Goal: Information Seeking & Learning: Learn about a topic

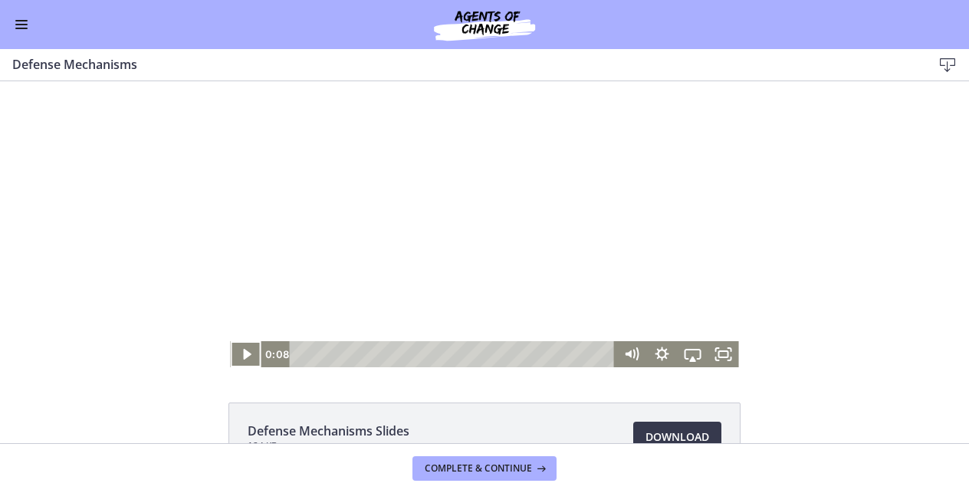
scroll to position [47, 0]
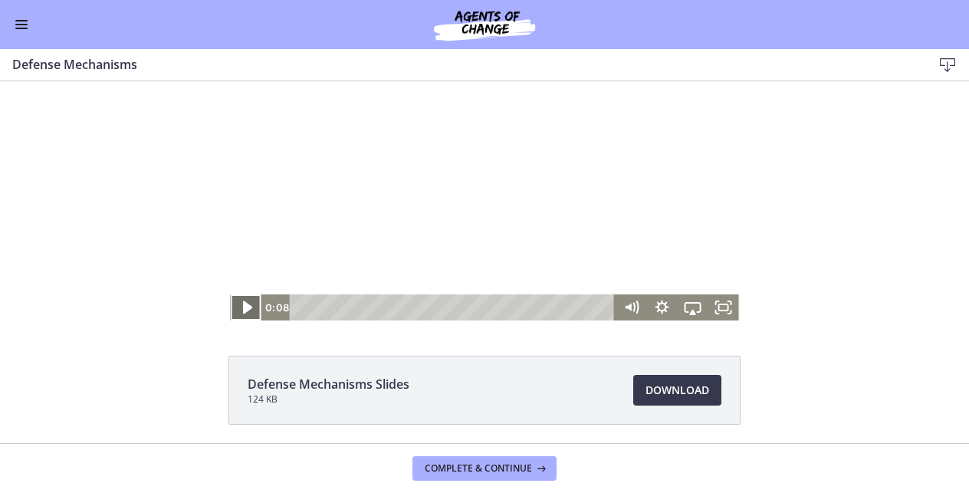
click at [245, 306] on icon "Play Video" at bounding box center [246, 307] width 9 height 13
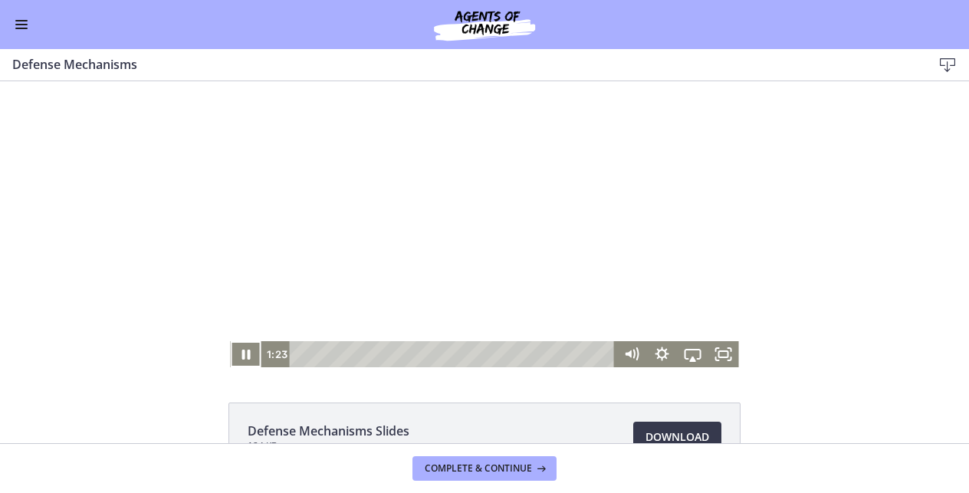
scroll to position [0, 0]
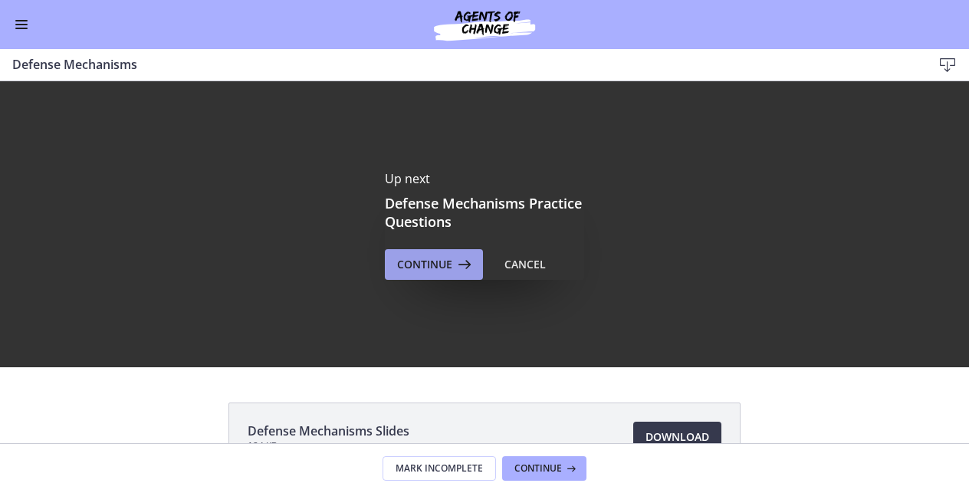
click at [447, 265] on span "Continue" at bounding box center [424, 264] width 55 height 18
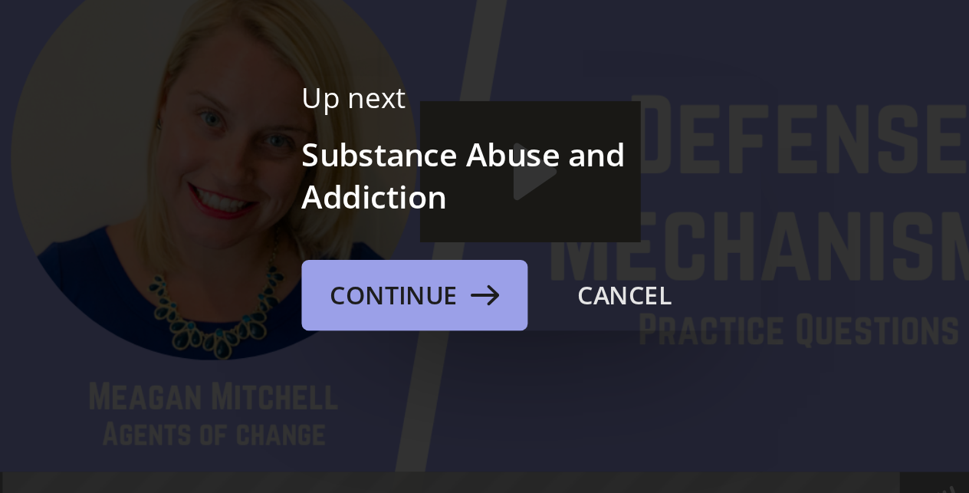
click at [397, 221] on span "Continue" at bounding box center [424, 230] width 55 height 18
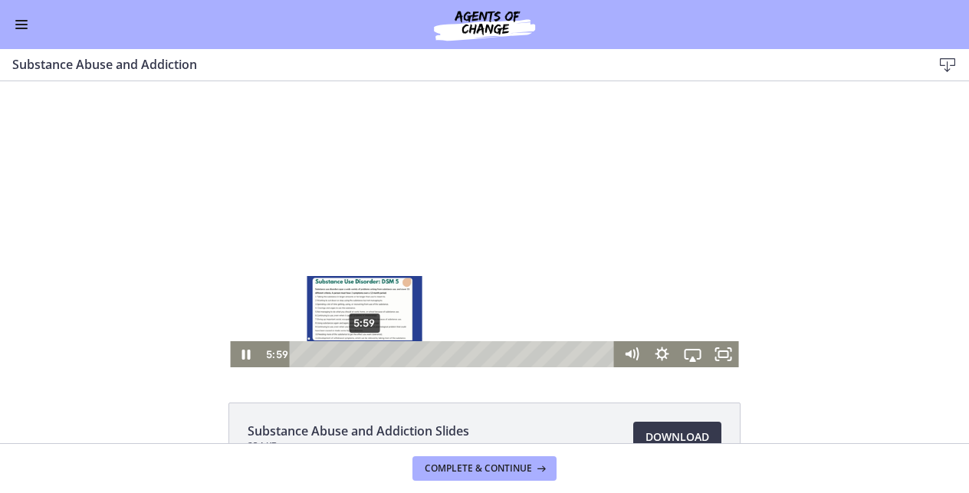
drag, startPoint x: 347, startPoint y: 355, endPoint x: 369, endPoint y: 354, distance: 22.2
click at [368, 354] on div "Playbar" at bounding box center [364, 354] width 8 height 8
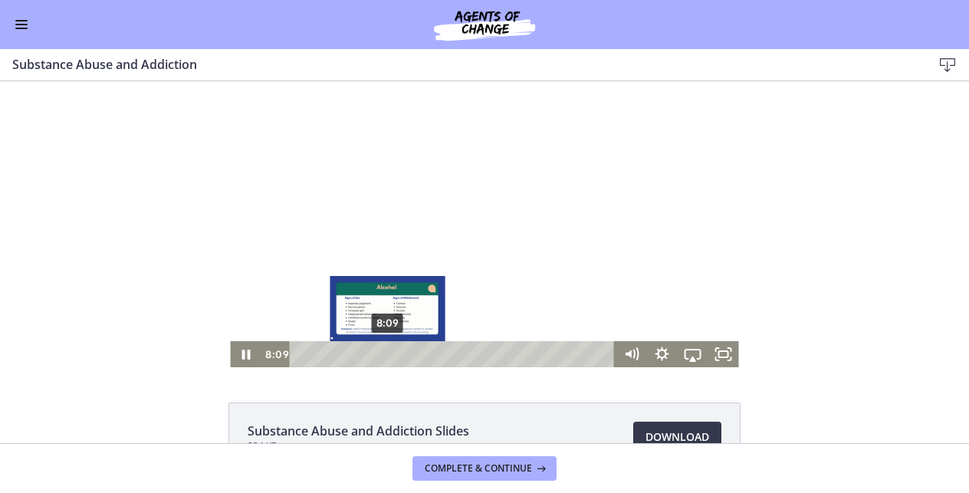
drag, startPoint x: 369, startPoint y: 354, endPoint x: 391, endPoint y: 355, distance: 22.2
click at [391, 355] on div "Playbar" at bounding box center [387, 354] width 8 height 8
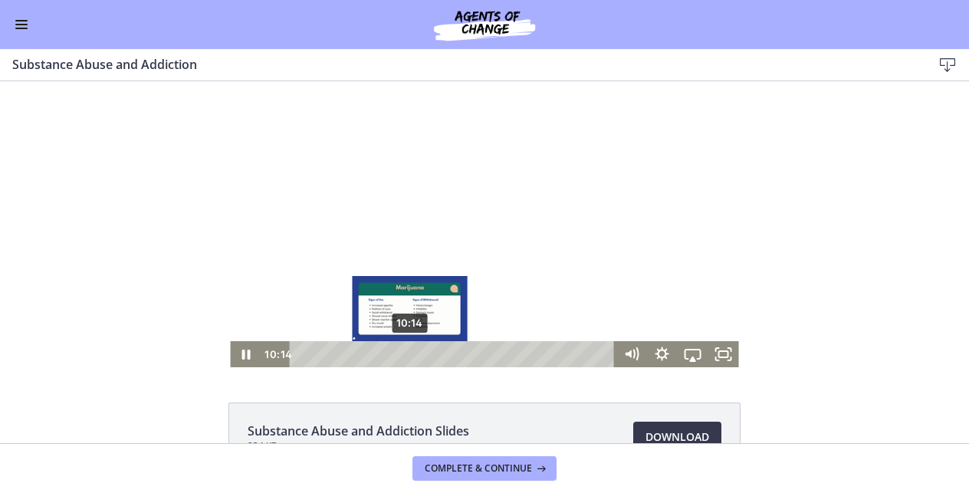
drag, startPoint x: 391, startPoint y: 355, endPoint x: 417, endPoint y: 353, distance: 26.2
click at [413, 353] on div "Playbar" at bounding box center [409, 354] width 8 height 8
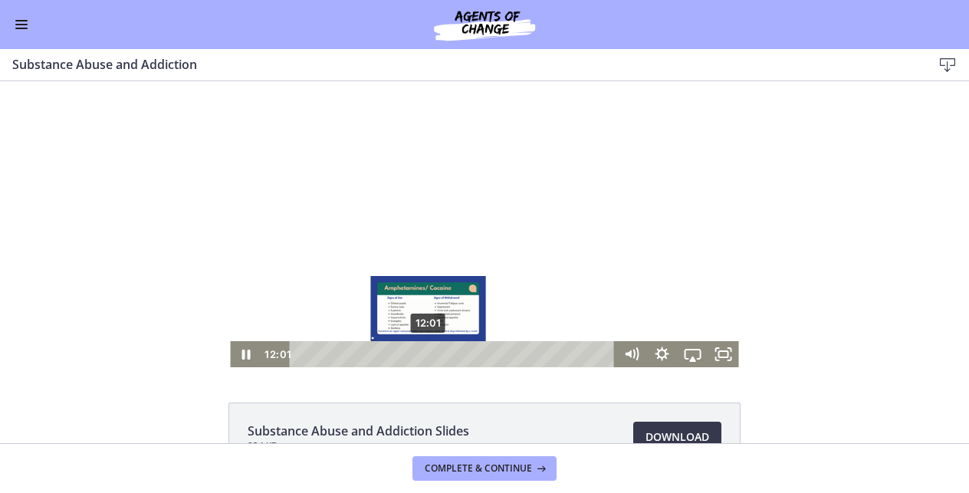
drag, startPoint x: 417, startPoint y: 353, endPoint x: 429, endPoint y: 350, distance: 12.5
click at [429, 350] on div "Playbar" at bounding box center [428, 354] width 8 height 8
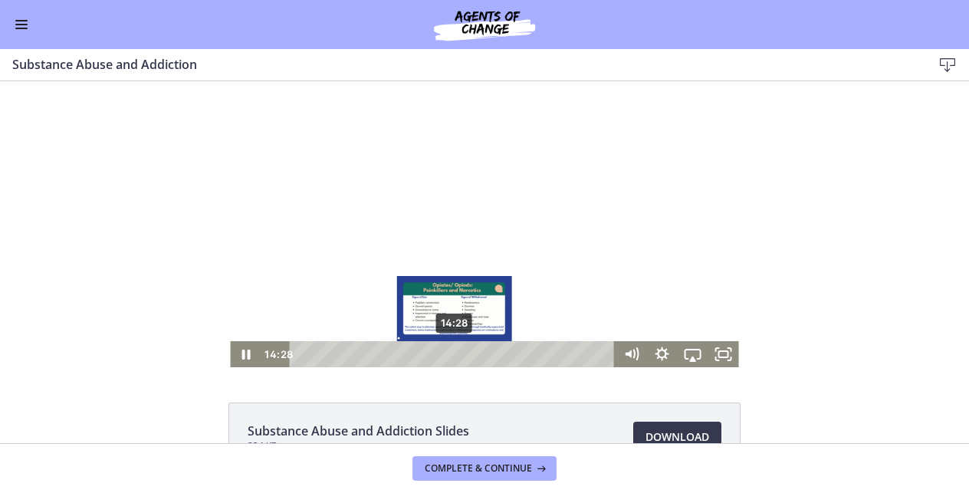
drag, startPoint x: 429, startPoint y: 350, endPoint x: 462, endPoint y: 350, distance: 32.2
click at [458, 350] on div "Playbar" at bounding box center [454, 354] width 8 height 8
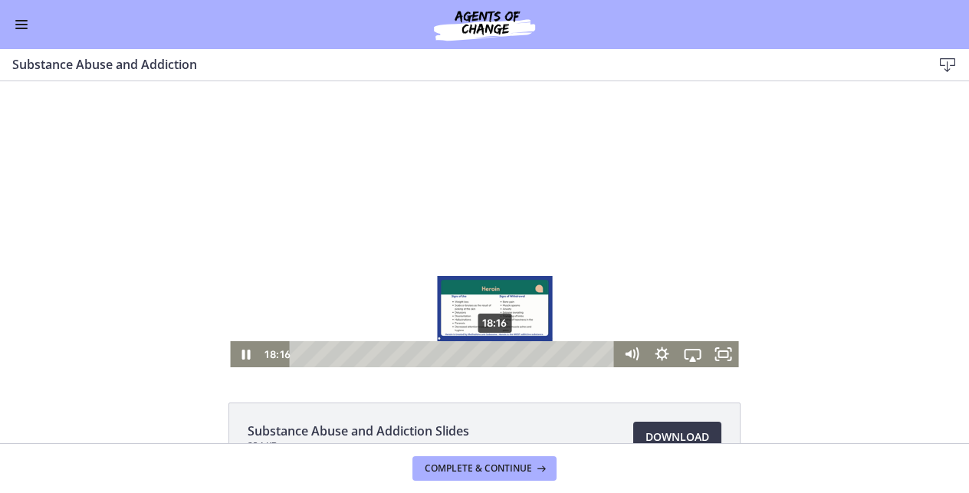
drag, startPoint x: 462, startPoint y: 350, endPoint x: 496, endPoint y: 351, distance: 34.5
click at [496, 350] on div "Playbar" at bounding box center [495, 354] width 8 height 8
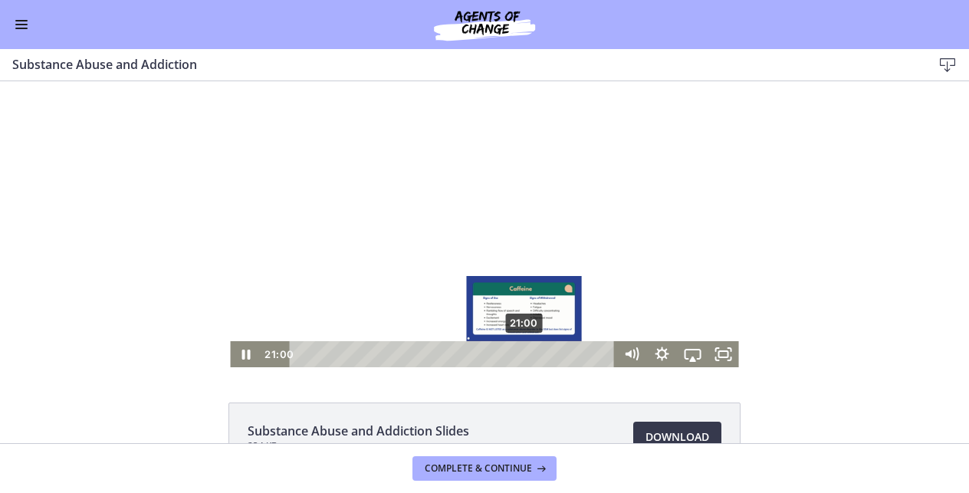
drag, startPoint x: 498, startPoint y: 351, endPoint x: 527, endPoint y: 354, distance: 29.3
click at [527, 354] on div "Playbar" at bounding box center [523, 354] width 8 height 8
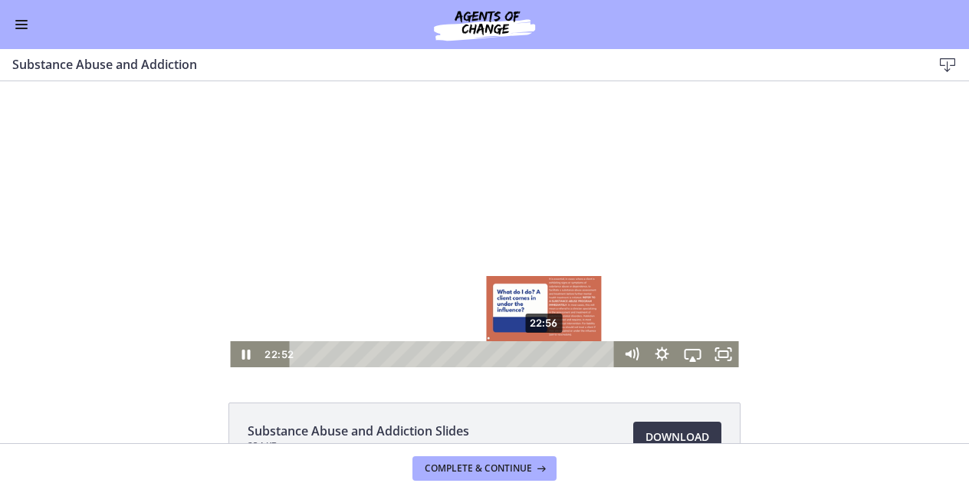
drag, startPoint x: 527, startPoint y: 354, endPoint x: 546, endPoint y: 356, distance: 19.2
click at [546, 356] on div "Playbar" at bounding box center [543, 354] width 8 height 8
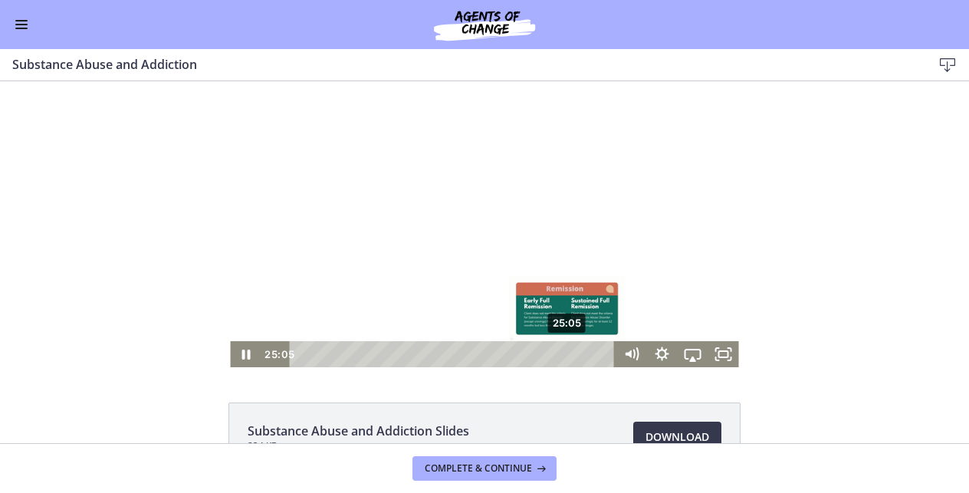
drag, startPoint x: 545, startPoint y: 353, endPoint x: 569, endPoint y: 353, distance: 23.8
click at [569, 353] on div "Playbar" at bounding box center [567, 354] width 8 height 8
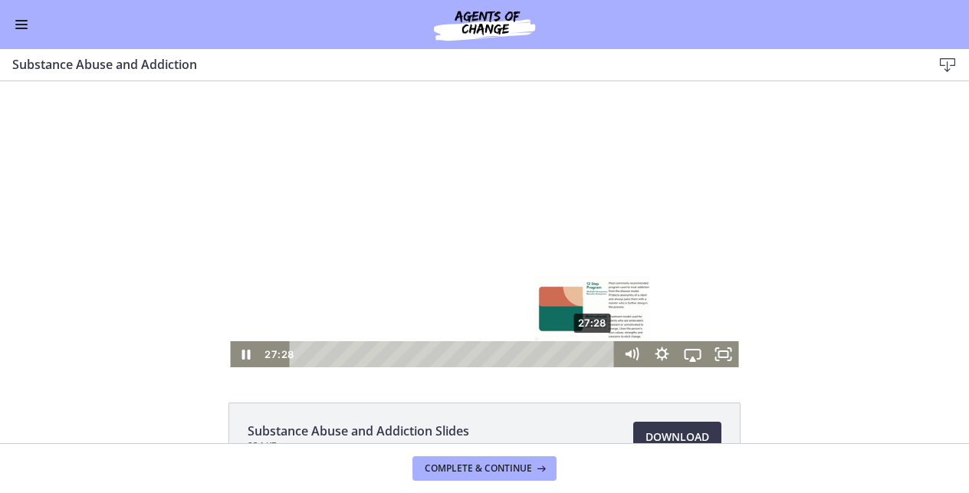
drag, startPoint x: 569, startPoint y: 353, endPoint x: 594, endPoint y: 352, distance: 25.3
click at [594, 352] on div "Playbar" at bounding box center [592, 354] width 8 height 8
drag, startPoint x: 593, startPoint y: 354, endPoint x: 604, endPoint y: 354, distance: 11.5
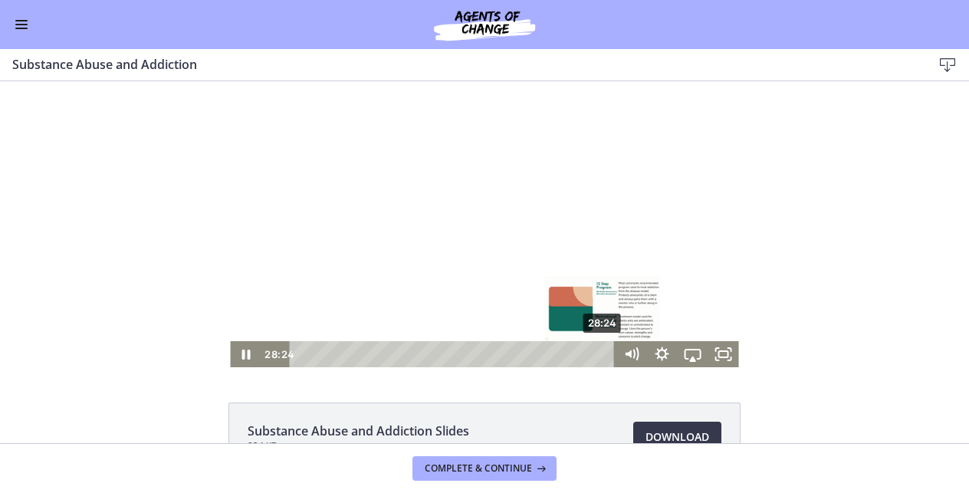
click at [604, 354] on div "Playbar" at bounding box center [602, 354] width 8 height 8
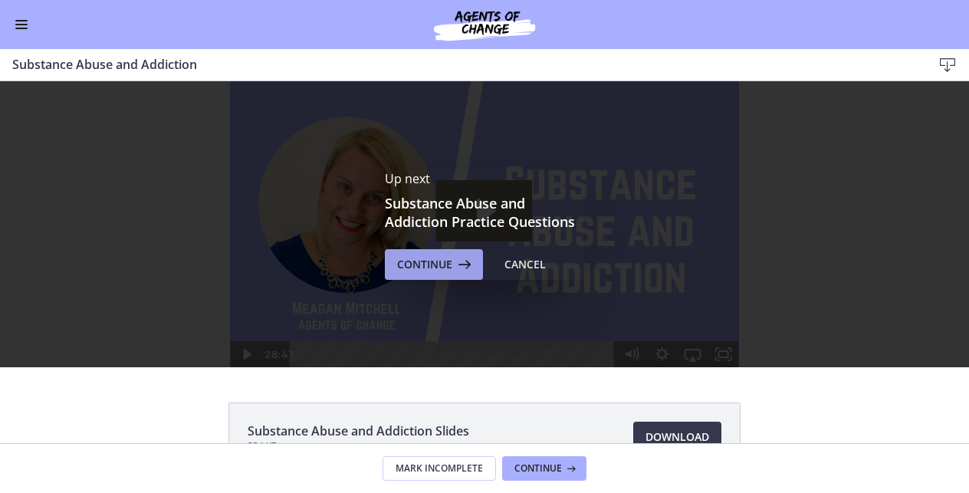
click at [444, 268] on span "Continue" at bounding box center [424, 264] width 55 height 18
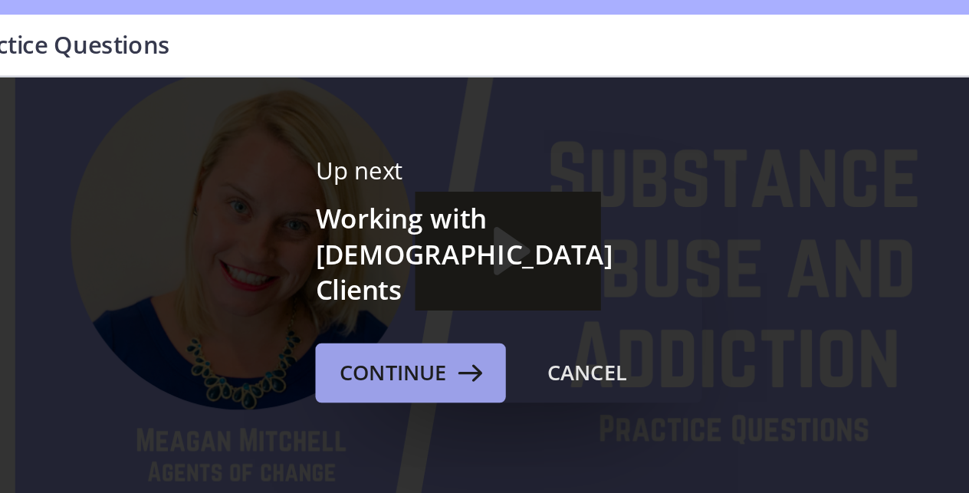
click at [397, 225] on span "Continue" at bounding box center [424, 234] width 55 height 18
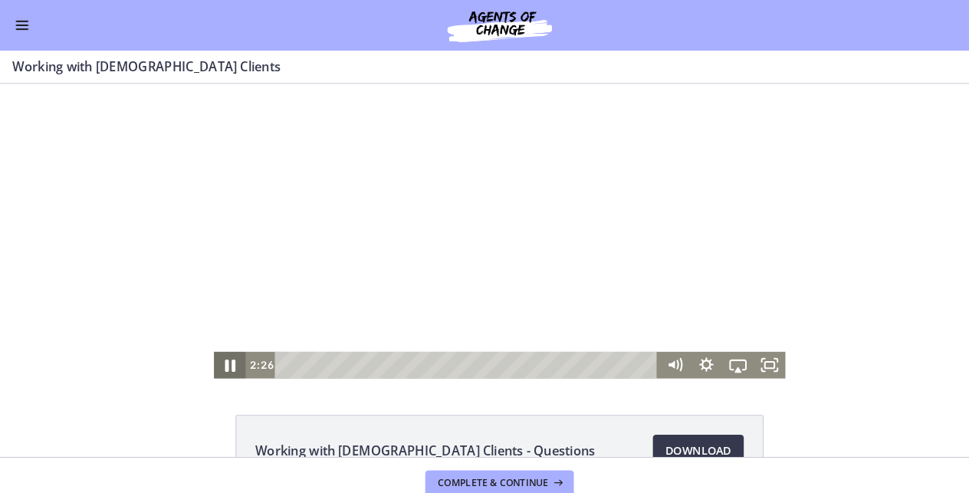
click at [228, 358] on icon "Pause" at bounding box center [222, 356] width 37 height 31
click at [228, 358] on icon "Play Video" at bounding box center [223, 356] width 37 height 31
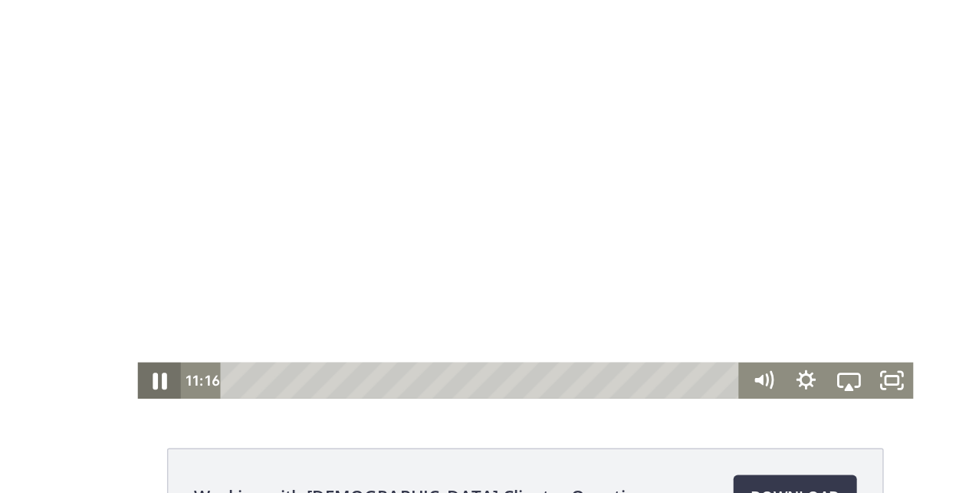
click at [70, 269] on icon "Pause" at bounding box center [71, 273] width 10 height 12
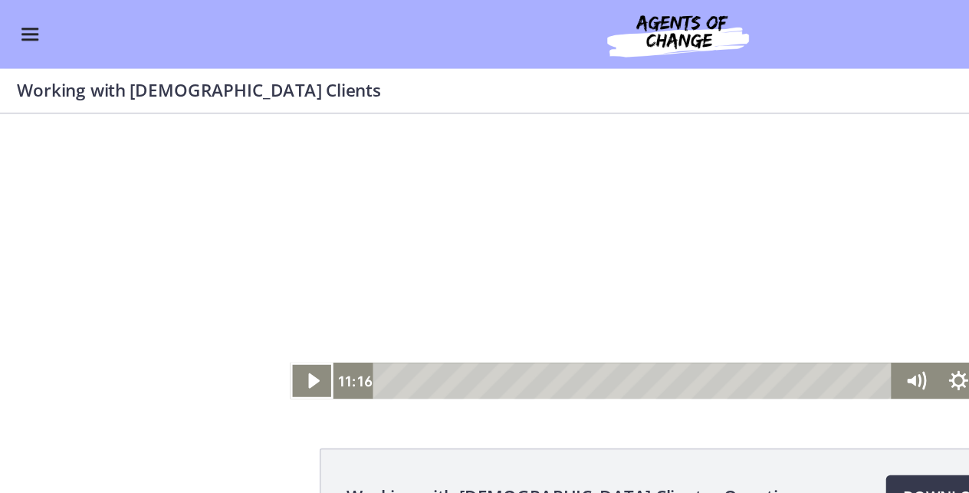
scroll to position [85, 0]
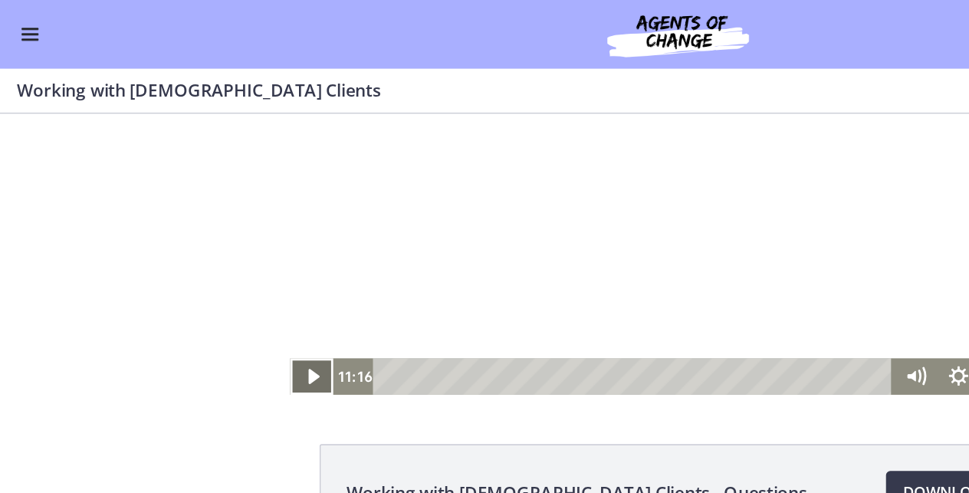
click at [227, 268] on icon "Play Video" at bounding box center [224, 267] width 8 height 11
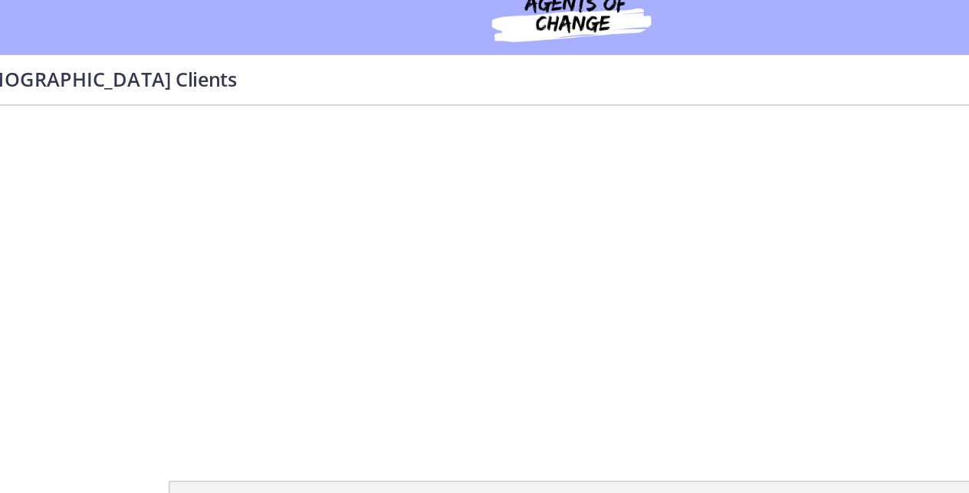
scroll to position [46, 0]
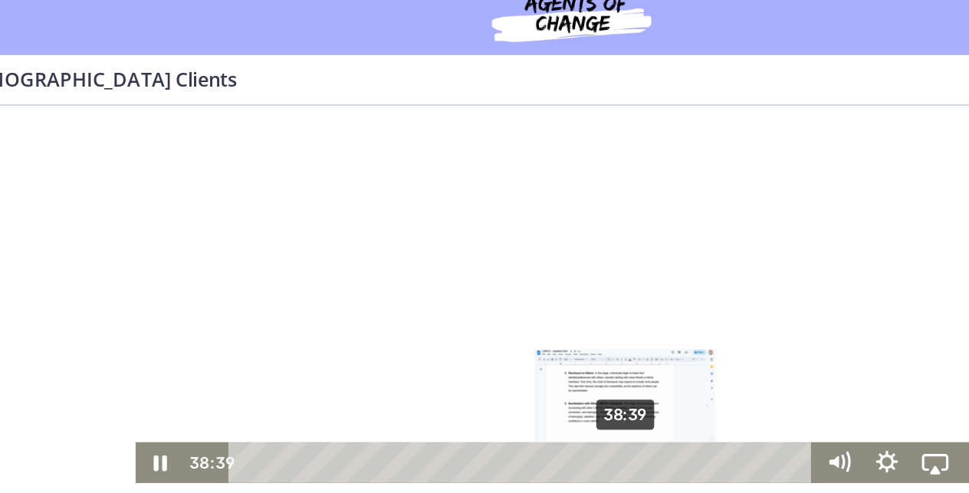
drag, startPoint x: 212, startPoint y: 308, endPoint x: 350, endPoint y: 307, distance: 138.0
click at [333, 308] on div "Playbar" at bounding box center [328, 305] width 8 height 8
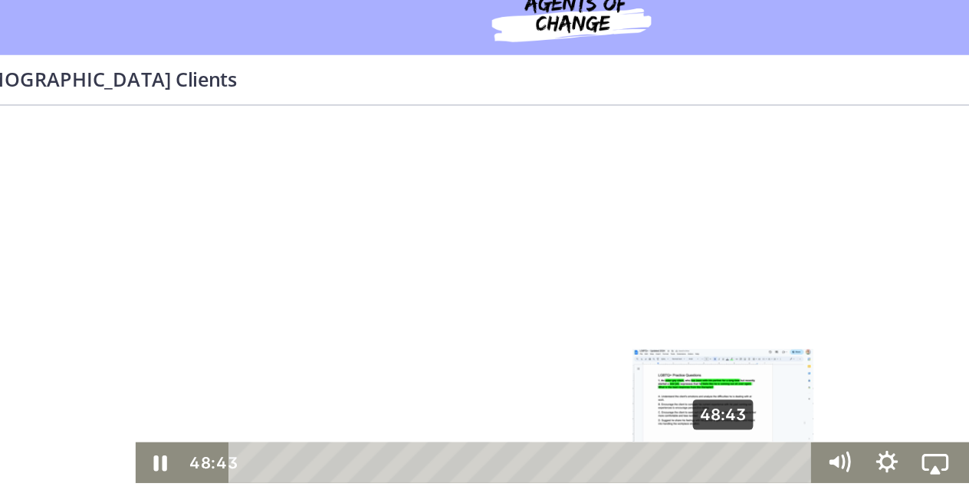
drag, startPoint x: 350, startPoint y: 307, endPoint x: 400, endPoint y: 304, distance: 50.7
click at [395, 304] on div "Playbar" at bounding box center [390, 305] width 8 height 8
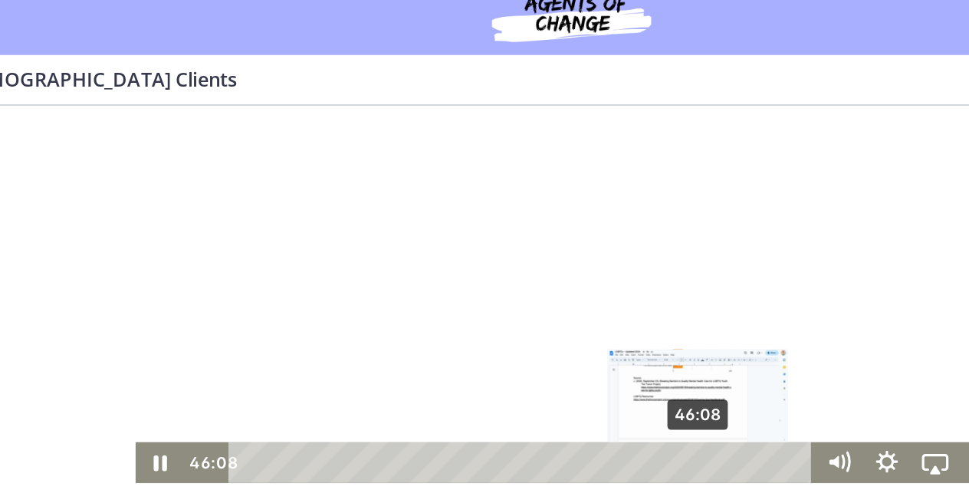
drag, startPoint x: 403, startPoint y: 307, endPoint x: 376, endPoint y: 304, distance: 26.2
click at [376, 304] on div "Playbar" at bounding box center [374, 305] width 8 height 8
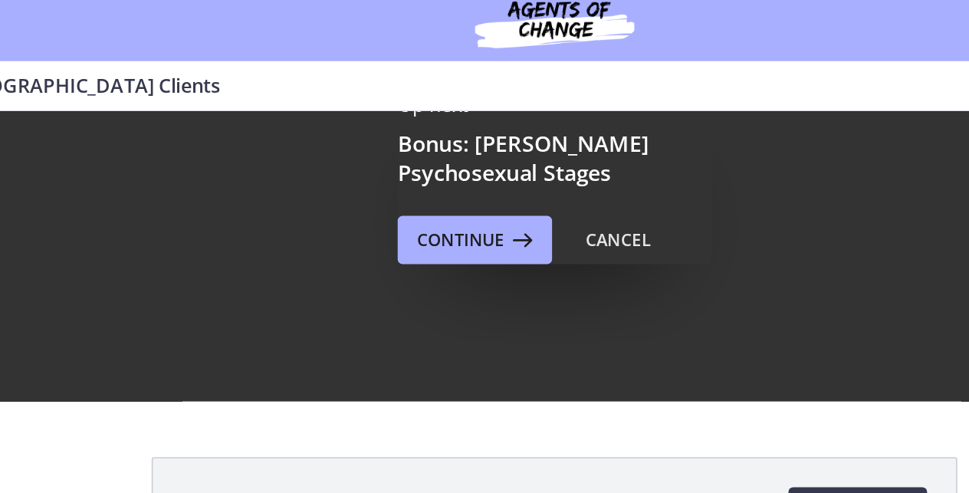
scroll to position [102, 0]
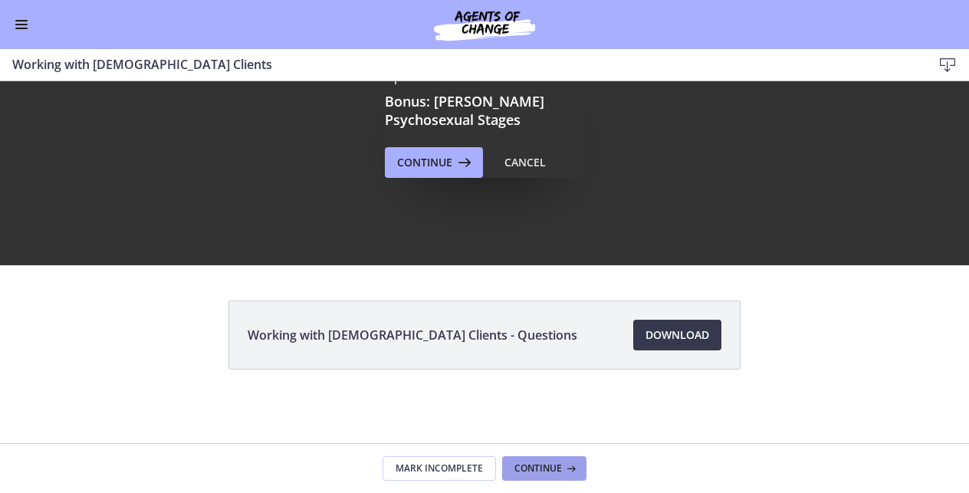
click at [531, 469] on span "Continue" at bounding box center [538, 468] width 48 height 12
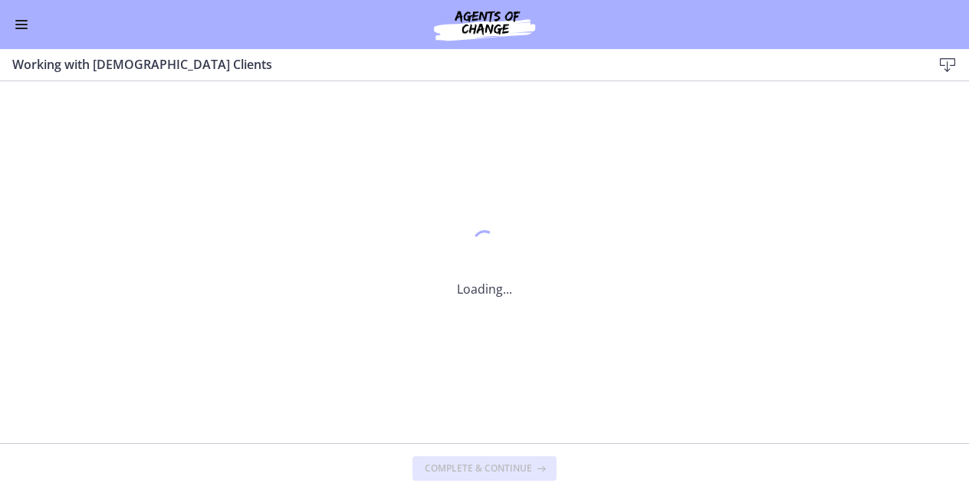
scroll to position [0, 0]
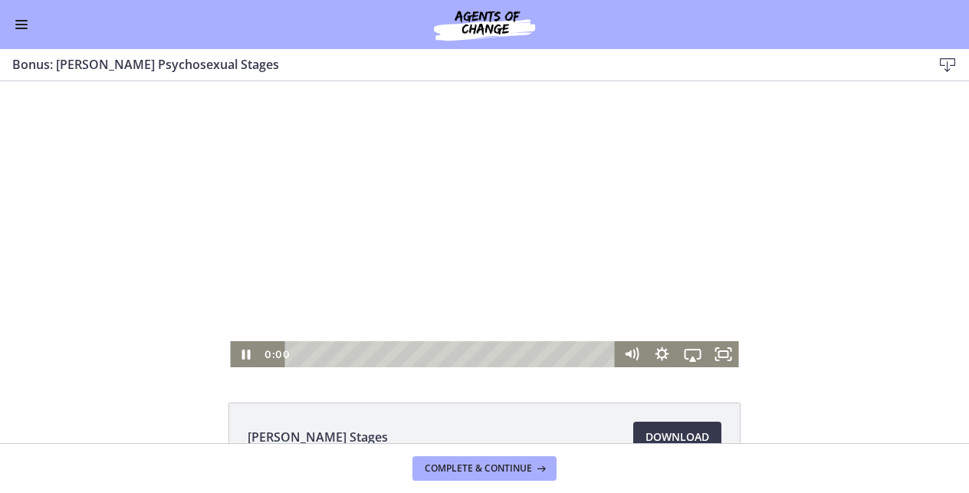
drag, startPoint x: 301, startPoint y: 354, endPoint x: 274, endPoint y: 337, distance: 31.5
click at [274, 336] on div "Click for sound @keyframes VOLUME_SMALL_WAVE_FLASH { 0% { opacity: 0; } 33% { o…" at bounding box center [484, 224] width 508 height 286
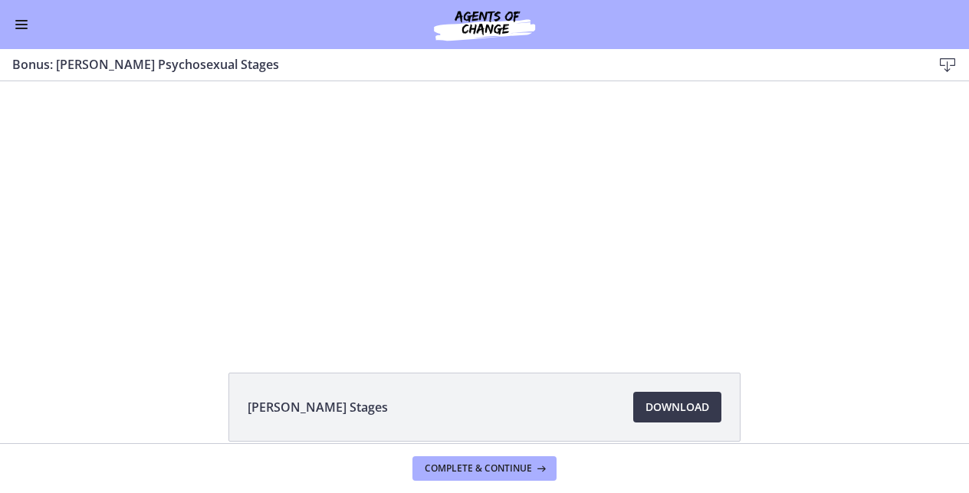
scroll to position [26, 0]
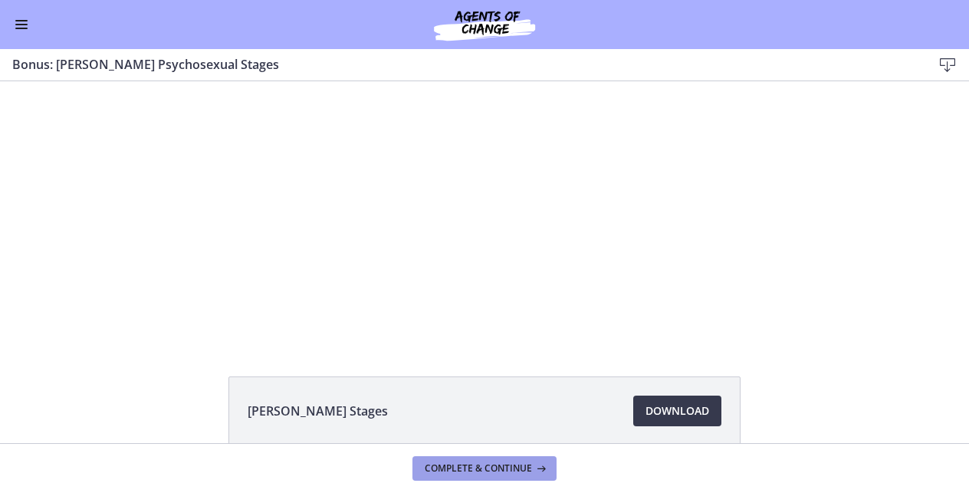
click at [523, 466] on span "Complete & continue" at bounding box center [478, 468] width 107 height 12
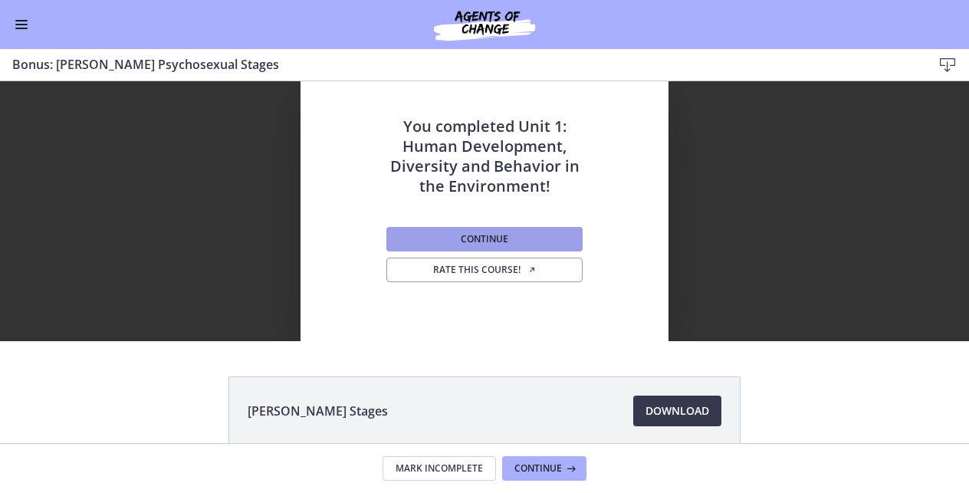
click at [563, 235] on button "Continue" at bounding box center [484, 239] width 196 height 25
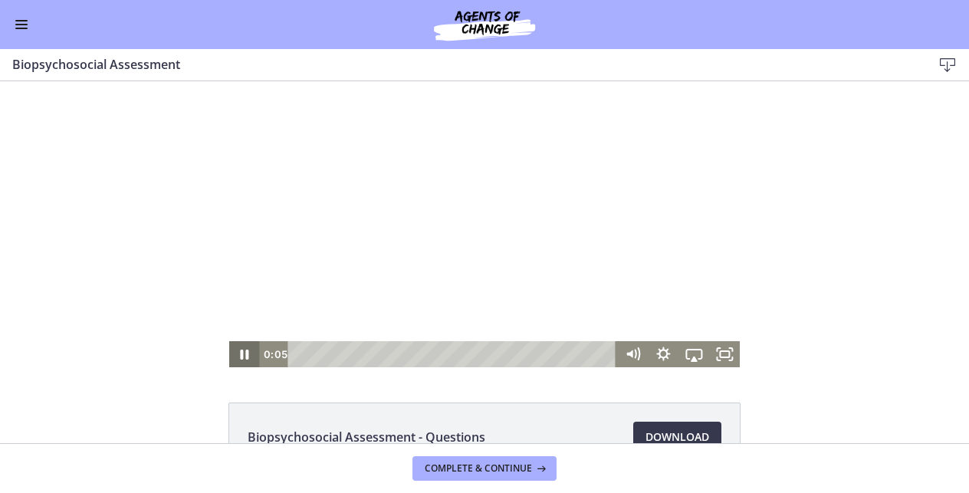
click at [249, 357] on icon "Pause" at bounding box center [244, 354] width 31 height 26
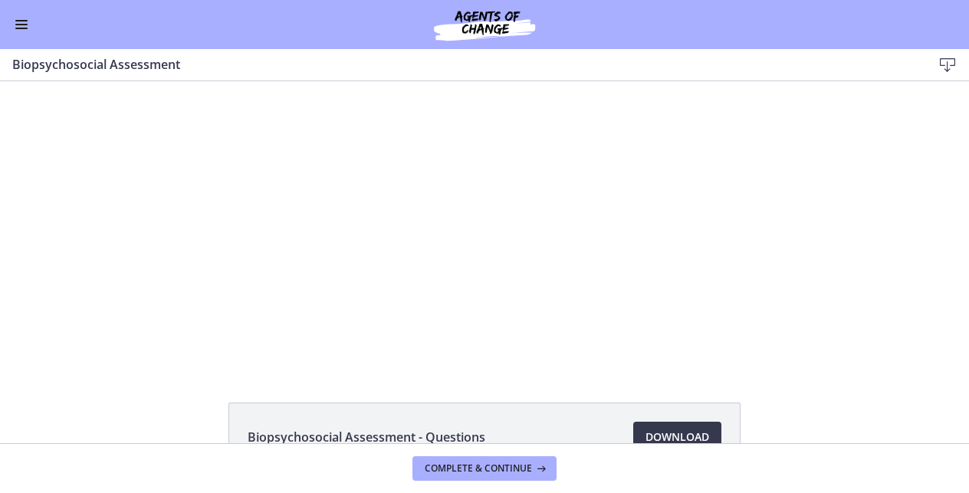
click at [21, 26] on button "Enable menu" at bounding box center [21, 24] width 18 height 18
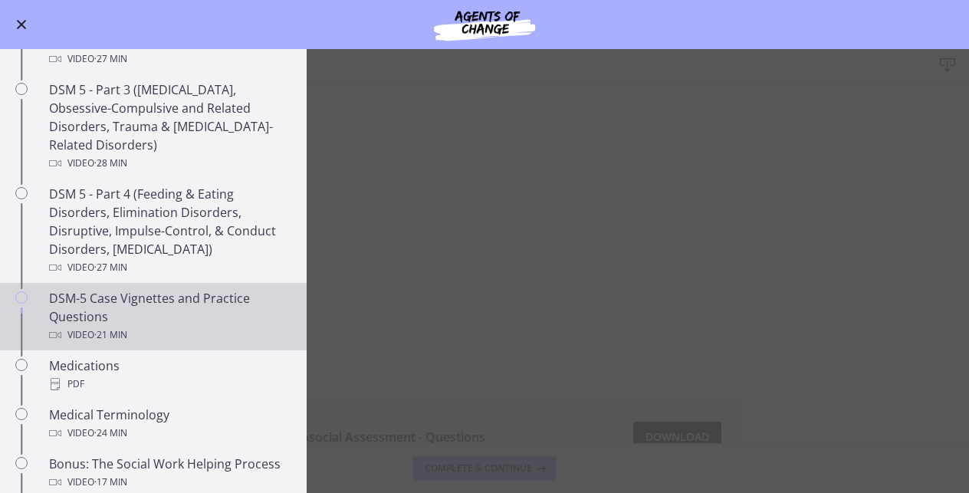
scroll to position [726, 0]
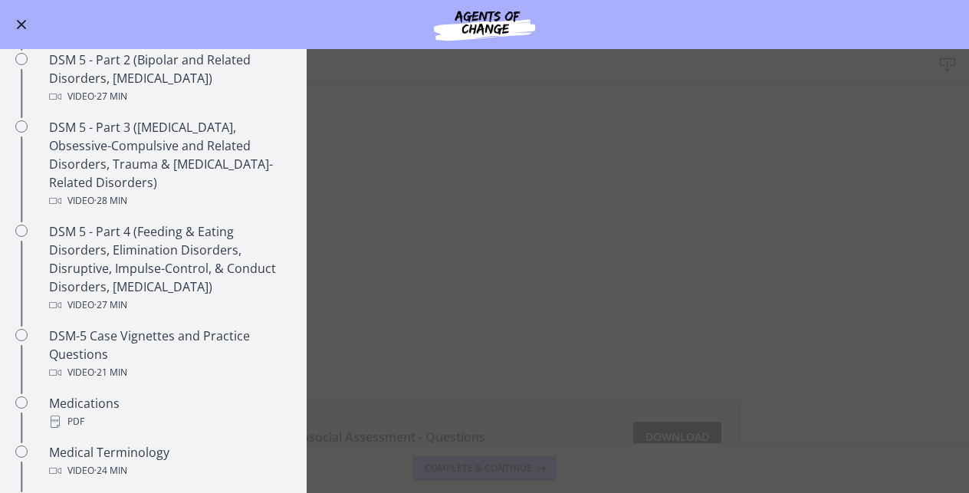
click at [24, 19] on button "Enable menu" at bounding box center [21, 24] width 18 height 18
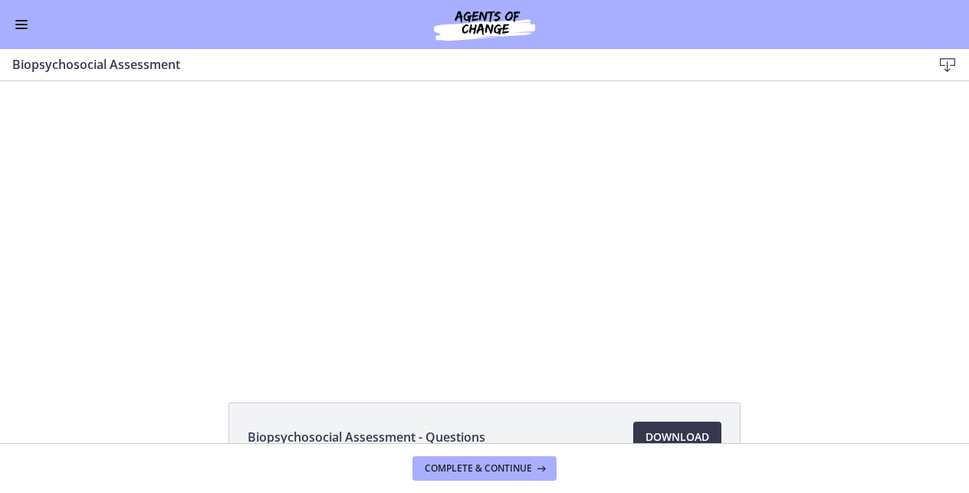
click at [21, 26] on button "Enable menu" at bounding box center [21, 24] width 18 height 18
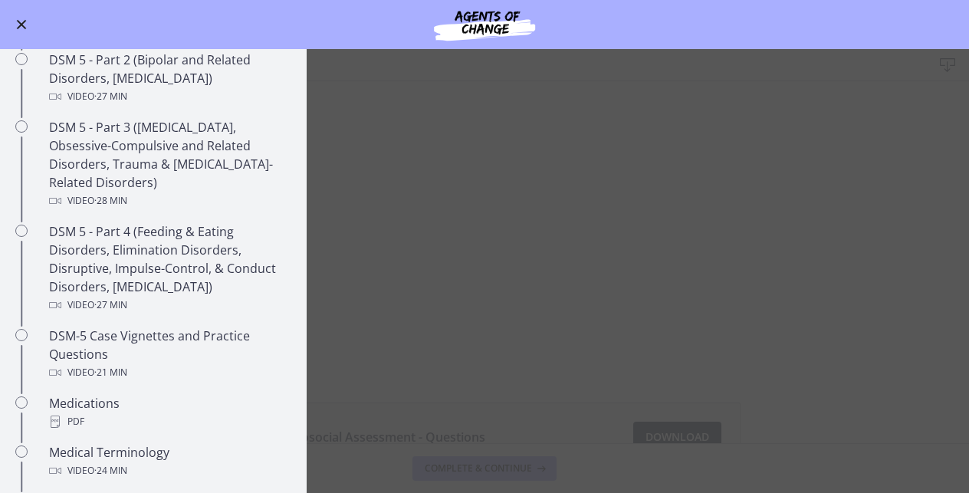
click at [21, 24] on span "Enable menu" at bounding box center [22, 25] width 10 height 10
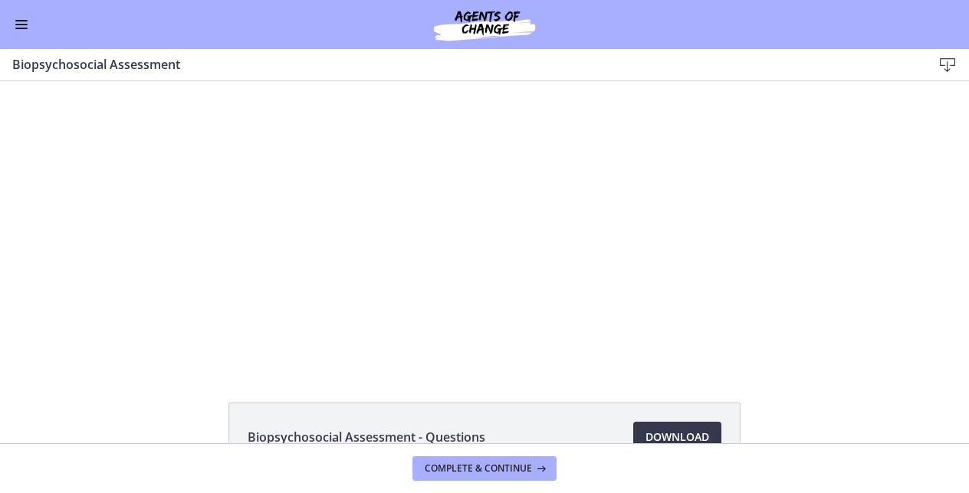
scroll to position [0, 0]
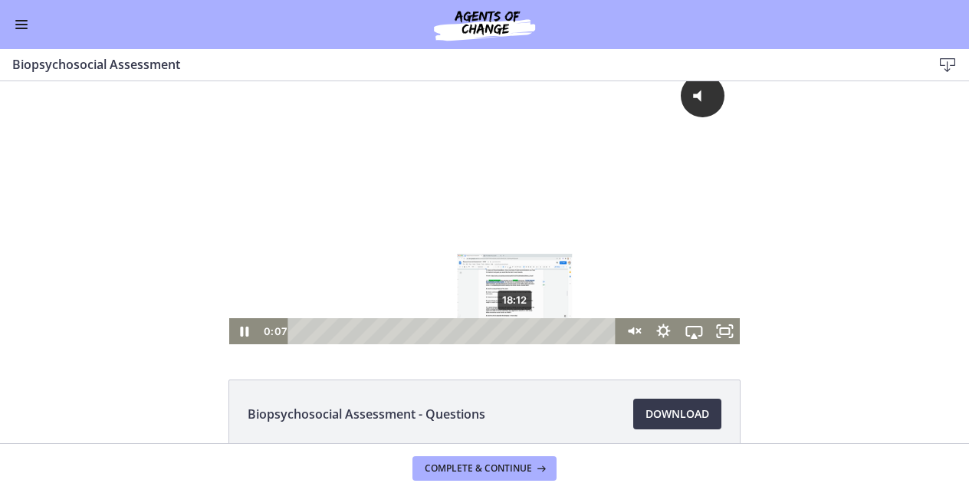
scroll to position [24, 0]
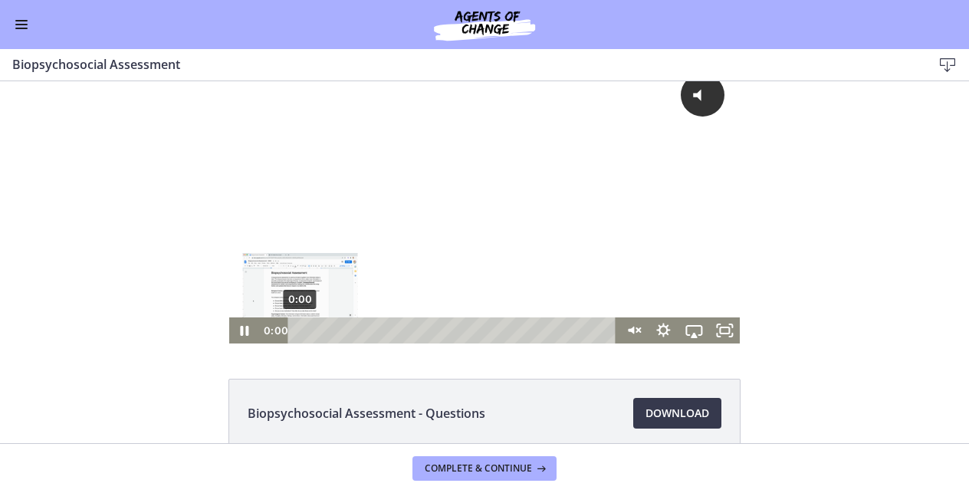
click at [300, 330] on div "0:00" at bounding box center [455, 330] width 311 height 26
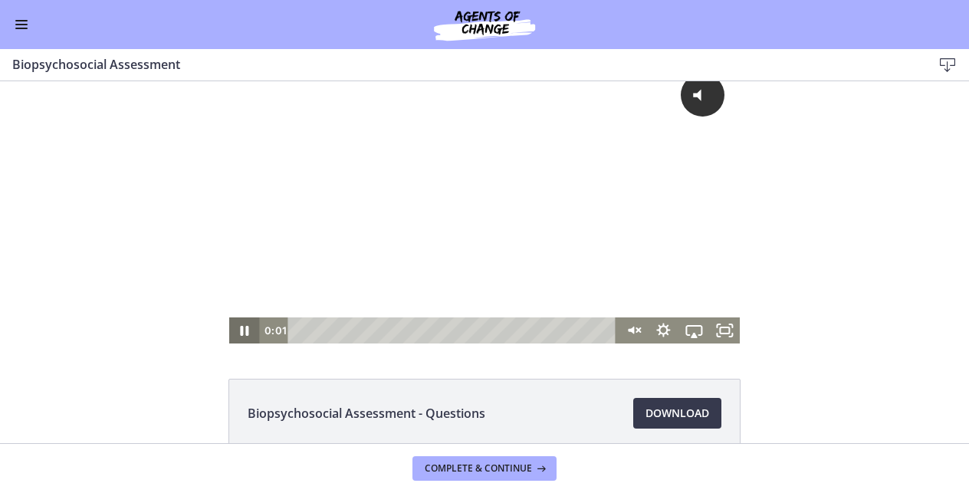
click at [243, 328] on icon "Pause" at bounding box center [245, 331] width 8 height 10
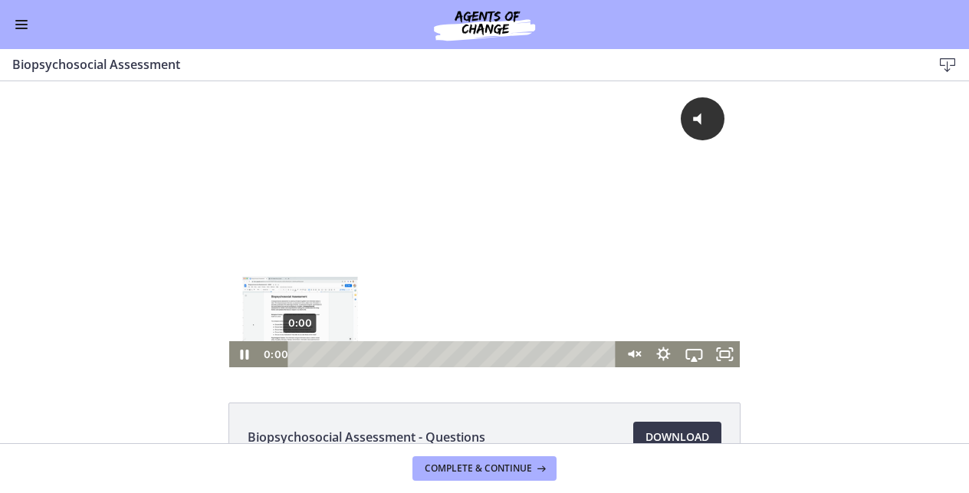
click at [300, 354] on div "0:00" at bounding box center [455, 354] width 311 height 26
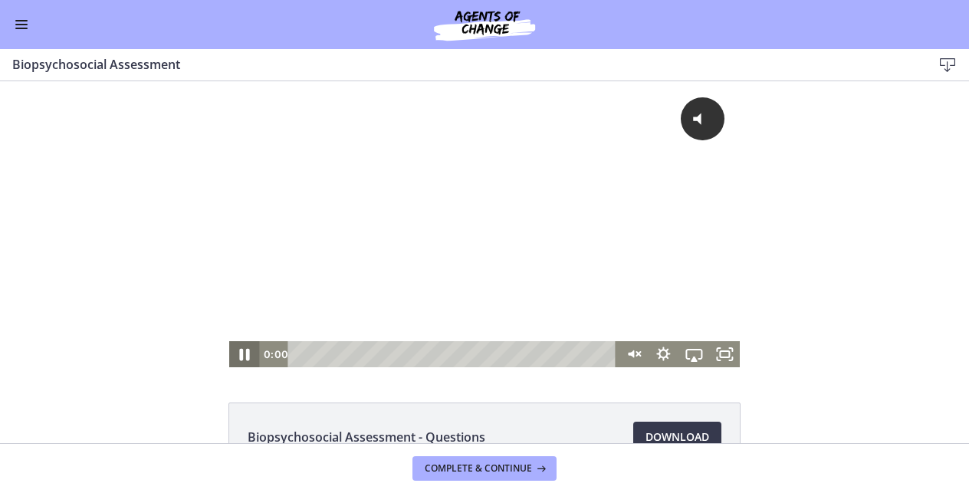
click at [243, 348] on icon "Pause" at bounding box center [244, 354] width 37 height 31
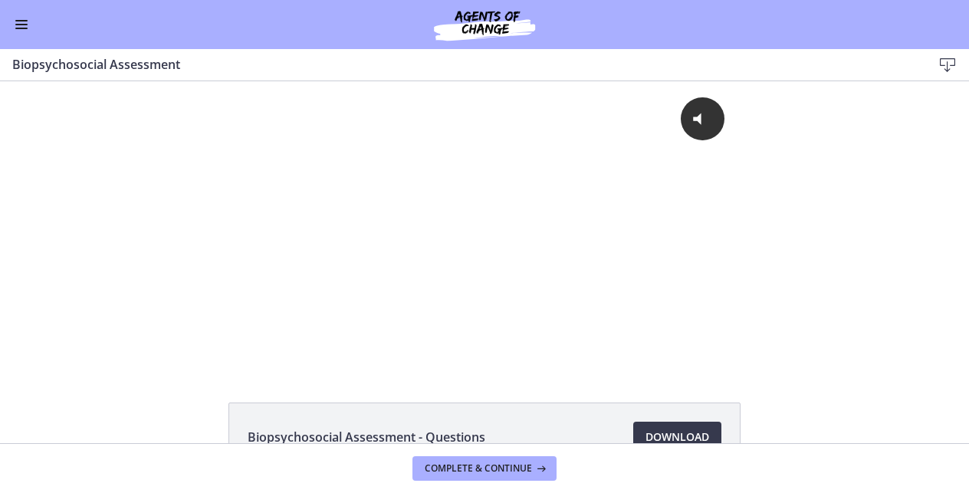
click at [24, 23] on button "Enable menu" at bounding box center [21, 24] width 18 height 18
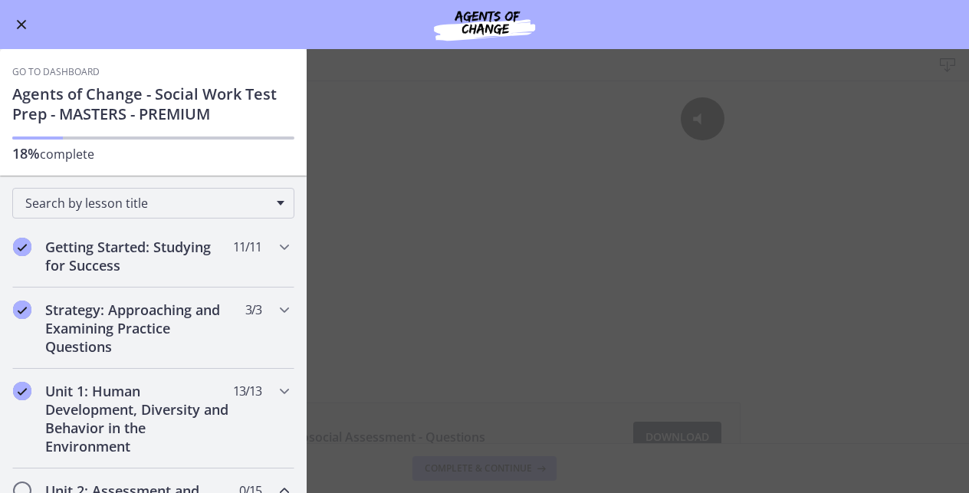
click at [78, 69] on link "Go to Dashboard" at bounding box center [55, 72] width 87 height 12
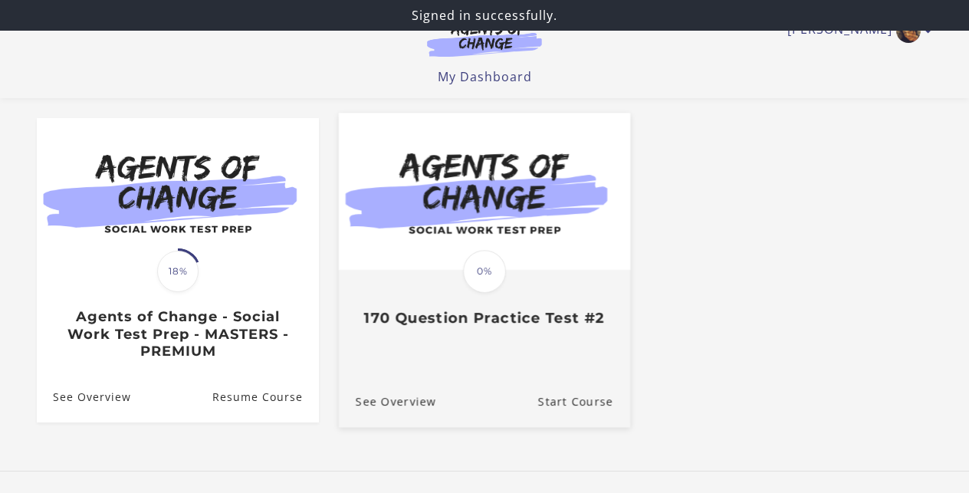
scroll to position [125, 0]
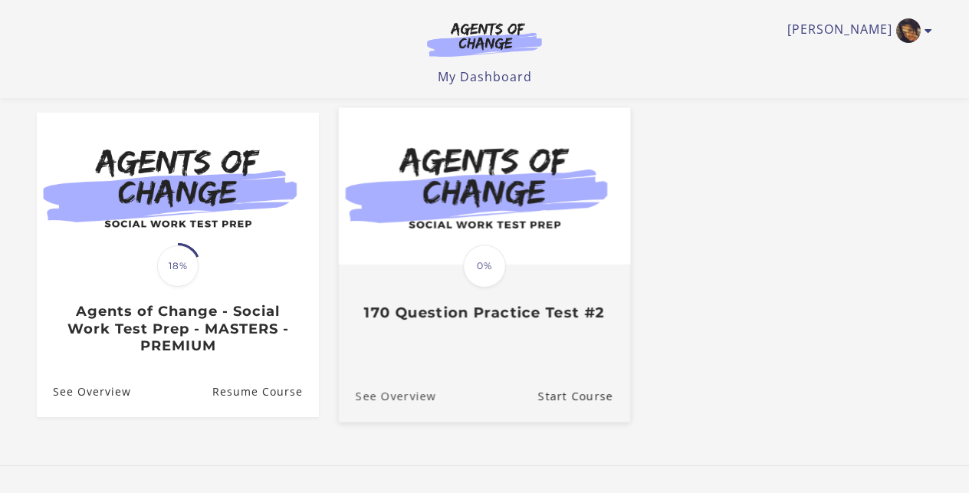
click at [415, 395] on link "See Overview" at bounding box center [387, 395] width 97 height 51
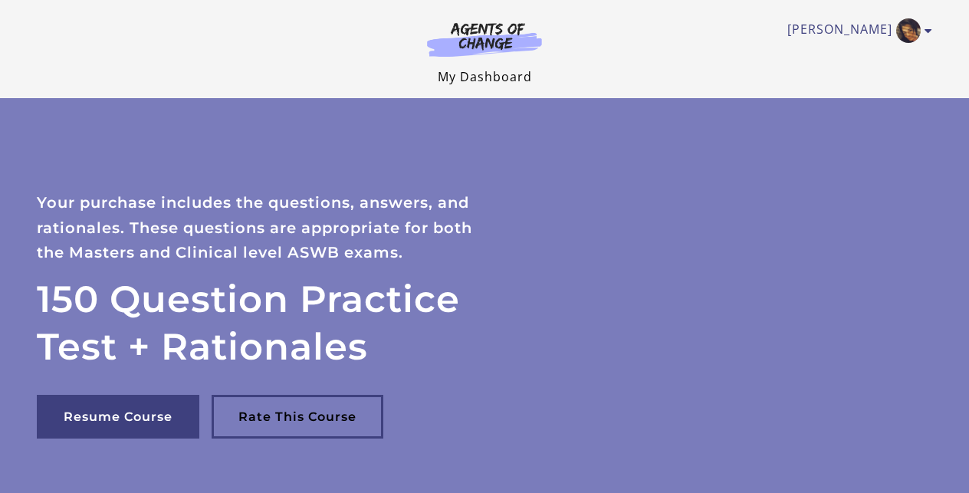
click at [514, 73] on link "My Dashboard" at bounding box center [485, 76] width 94 height 17
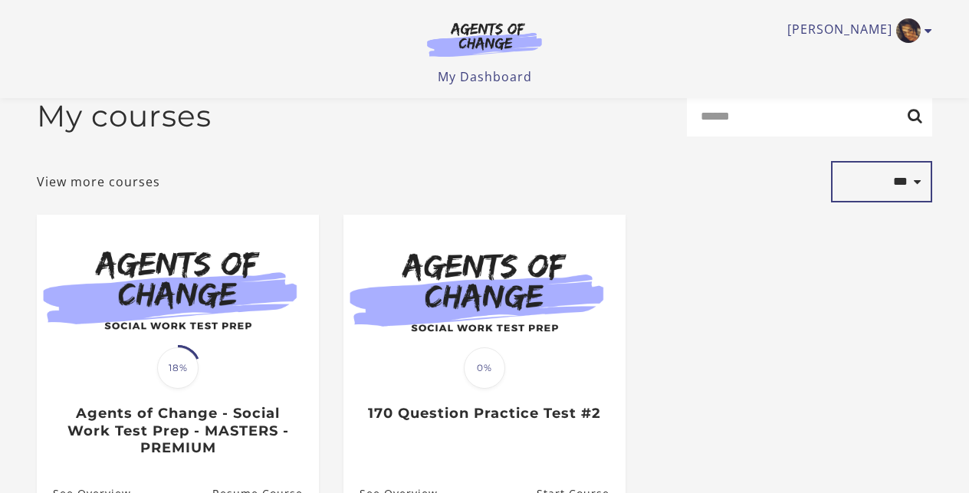
scroll to position [7, 0]
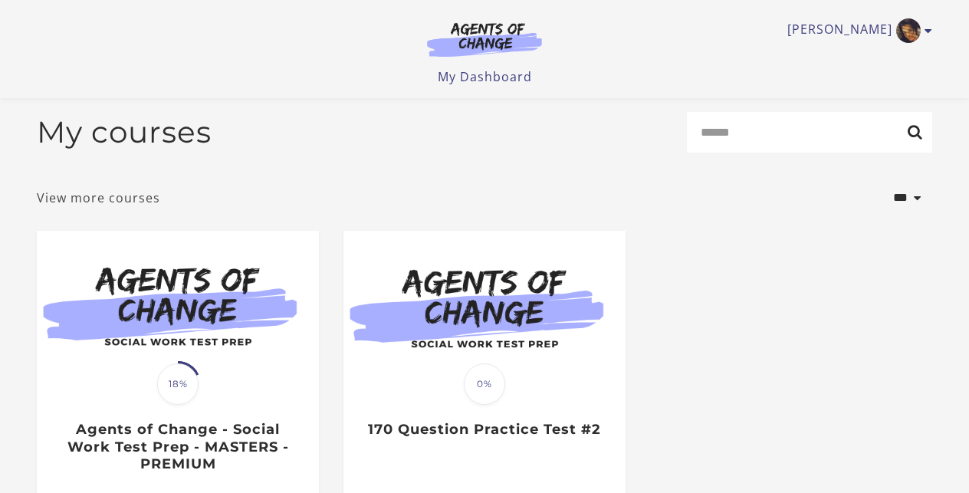
click at [133, 197] on link "View more courses" at bounding box center [98, 198] width 123 height 18
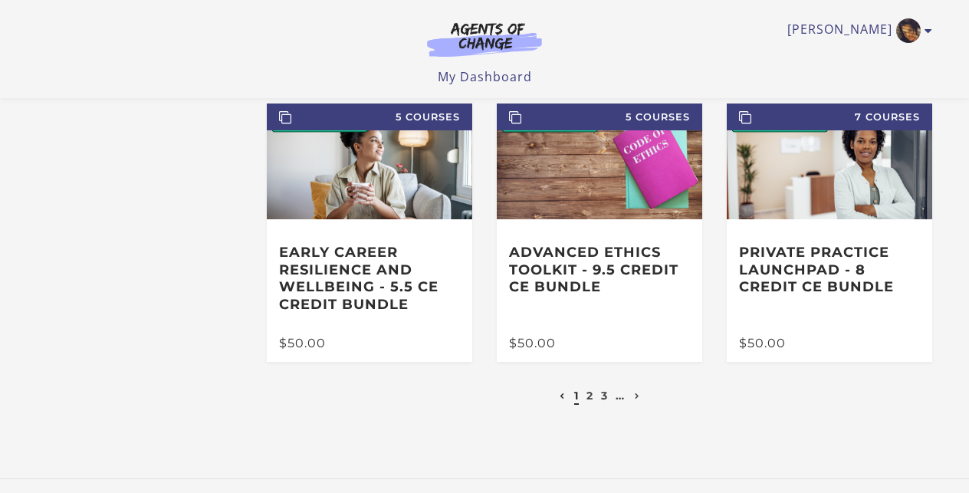
scroll to position [354, 0]
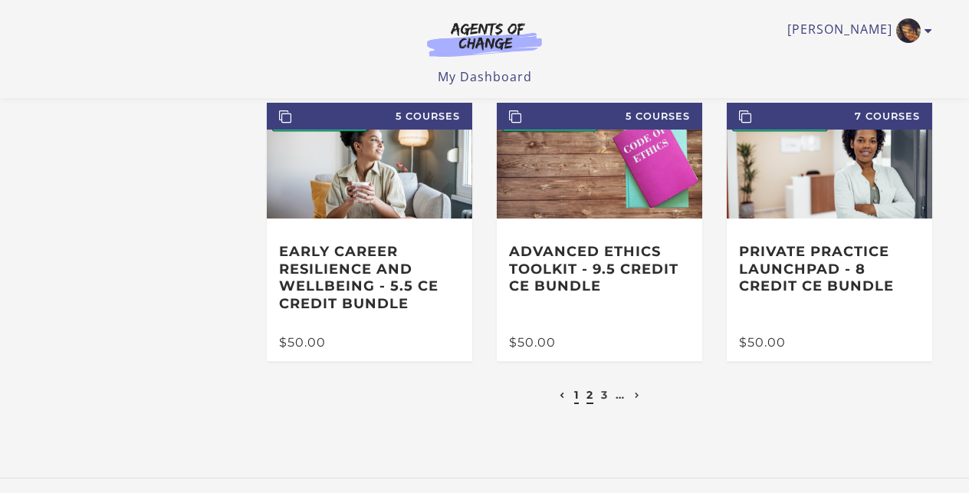
click at [591, 396] on link "2" at bounding box center [590, 395] width 7 height 14
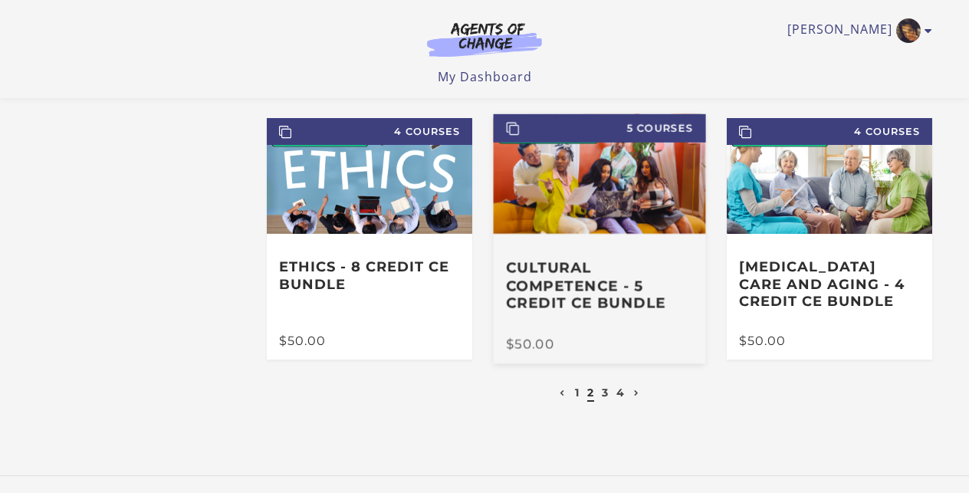
scroll to position [326, 0]
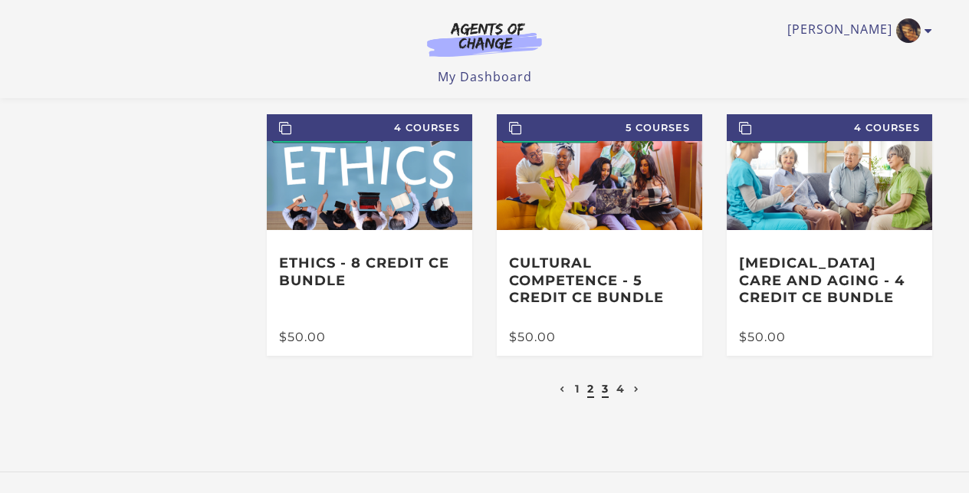
click at [606, 393] on link "3" at bounding box center [605, 389] width 7 height 14
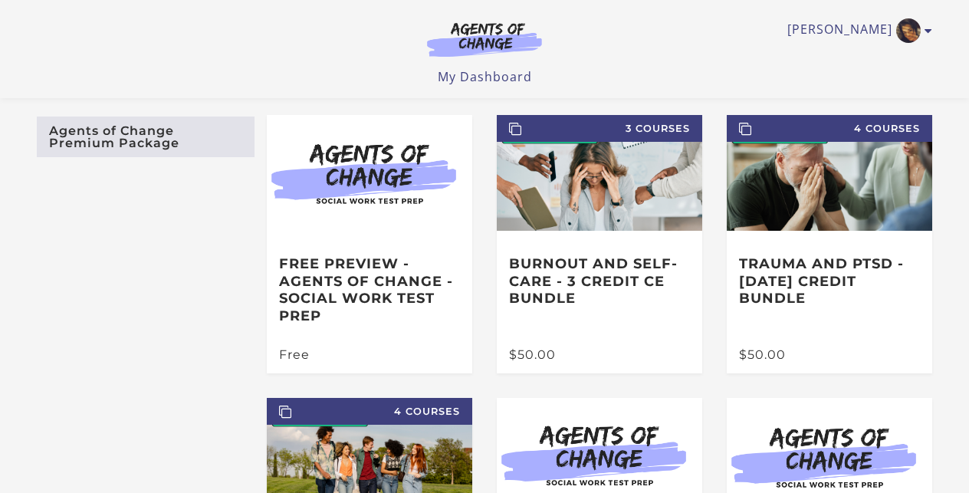
scroll to position [61, 0]
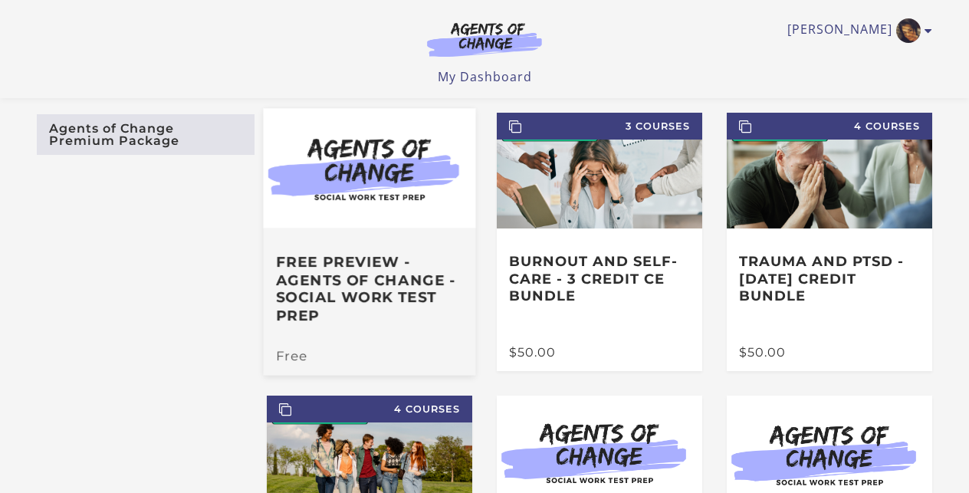
click at [390, 302] on h3 "Free Preview - Agents of Change - Social Work Test Prep" at bounding box center [369, 288] width 187 height 71
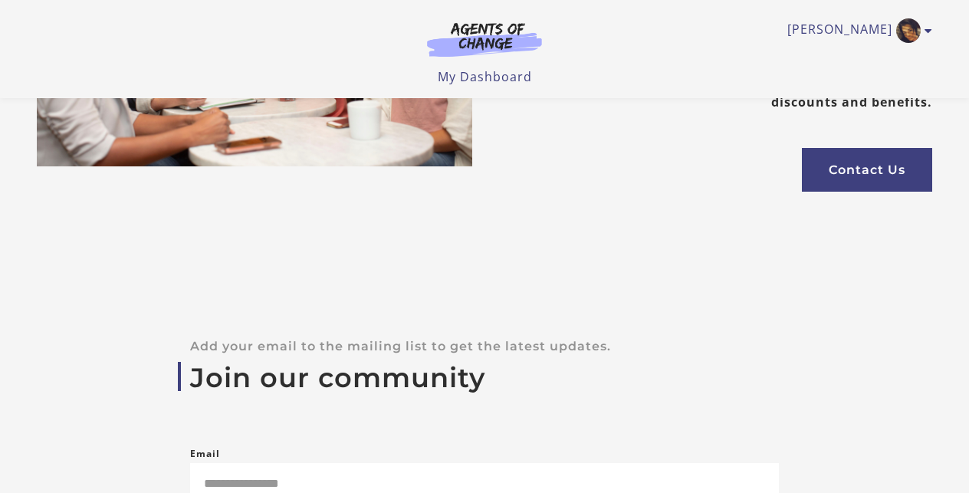
scroll to position [4272, 0]
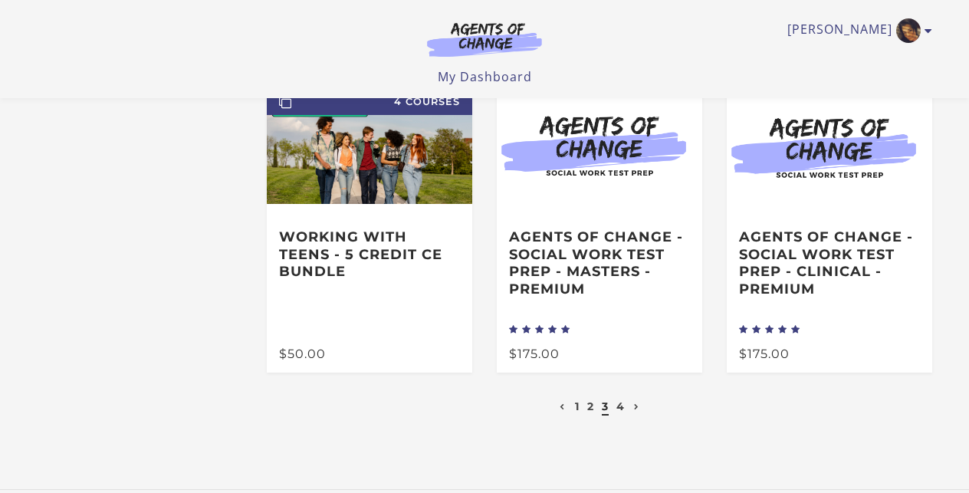
scroll to position [368, 0]
click at [620, 408] on link "4" at bounding box center [620, 407] width 8 height 14
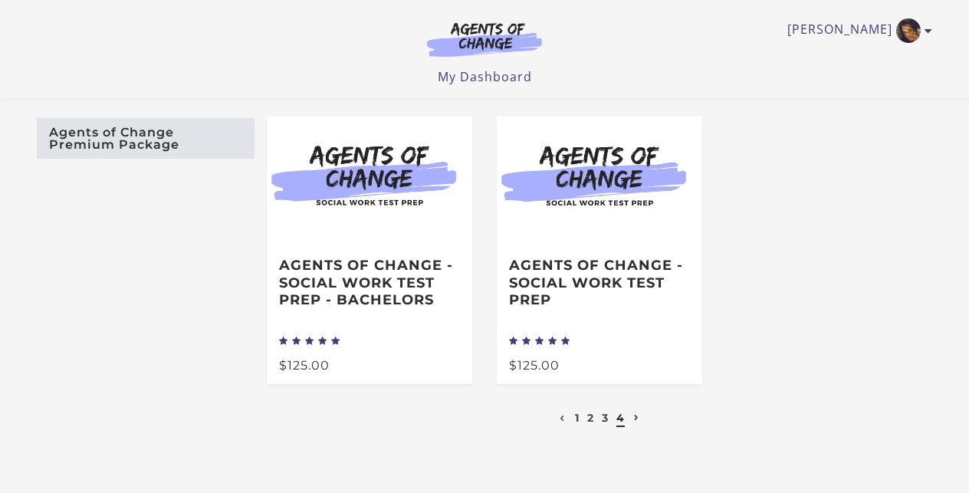
scroll to position [59, 0]
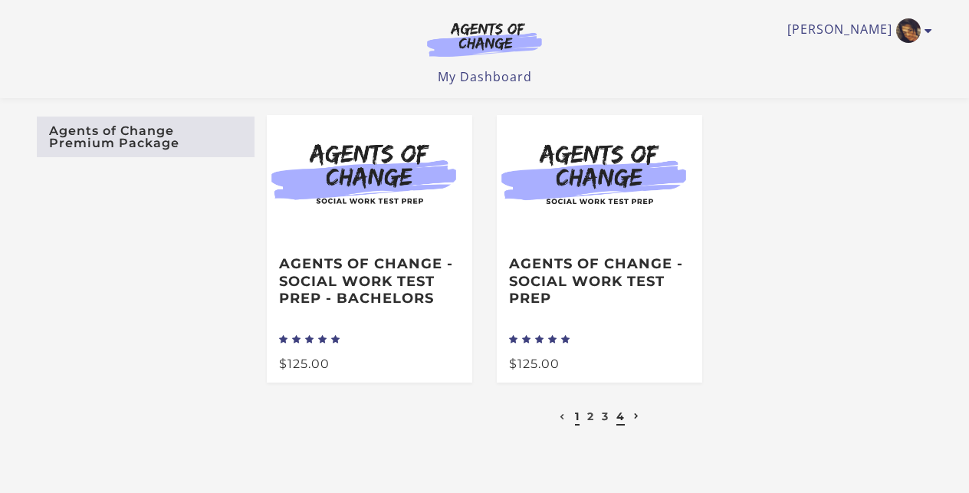
click at [577, 419] on link "1" at bounding box center [577, 416] width 5 height 14
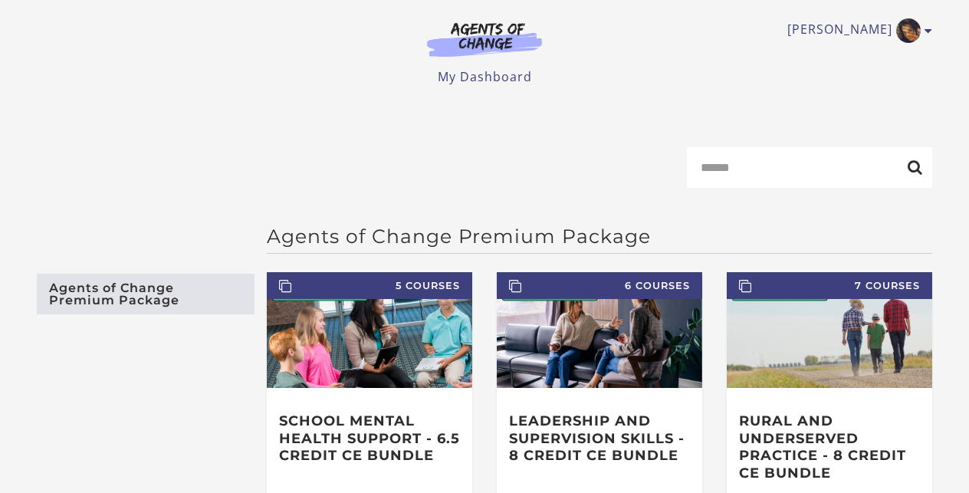
click at [487, 32] on img at bounding box center [484, 38] width 147 height 35
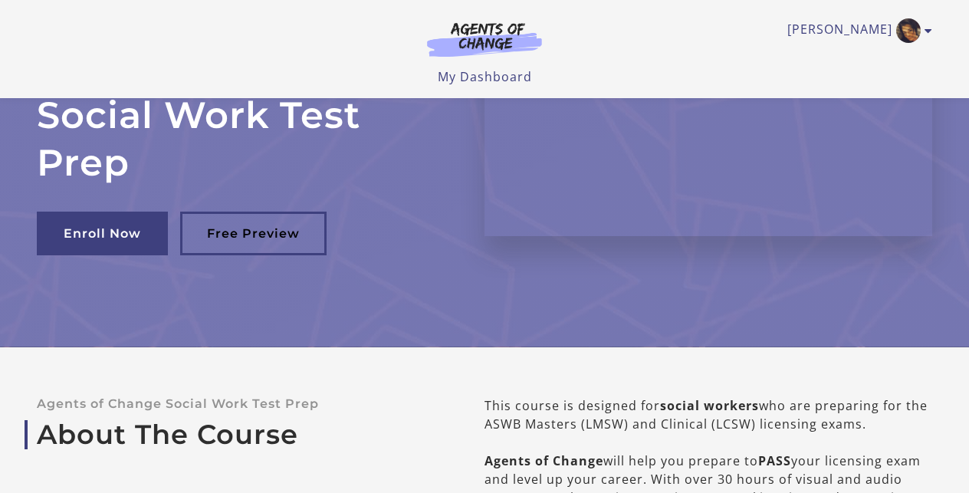
scroll to position [133, 0]
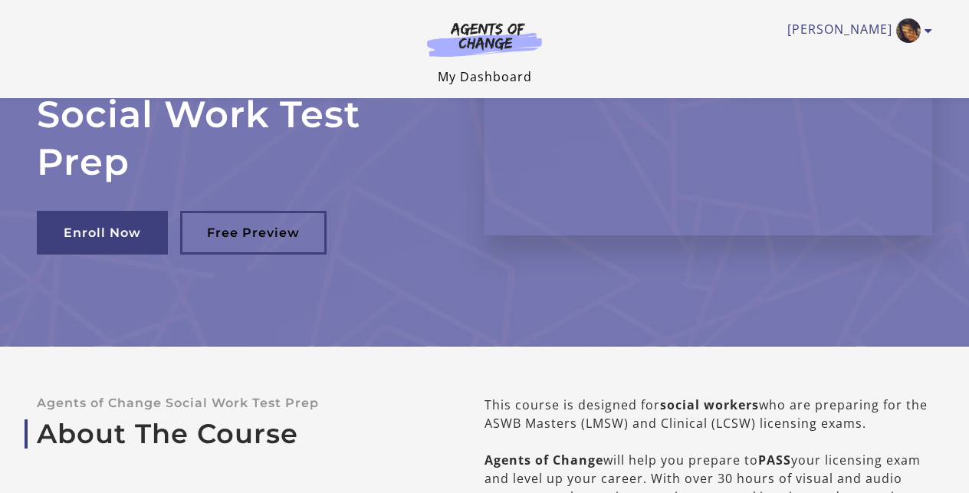
click at [470, 77] on link "My Dashboard" at bounding box center [485, 76] width 94 height 17
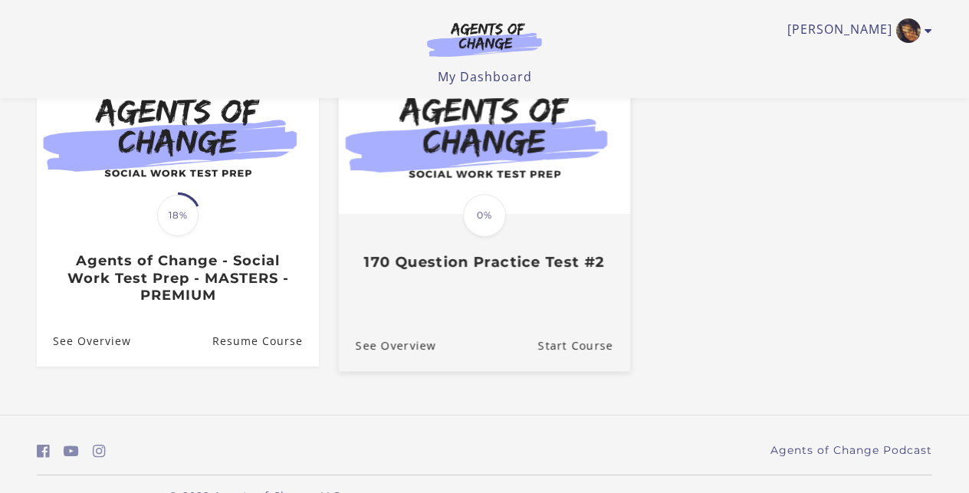
scroll to position [177, 0]
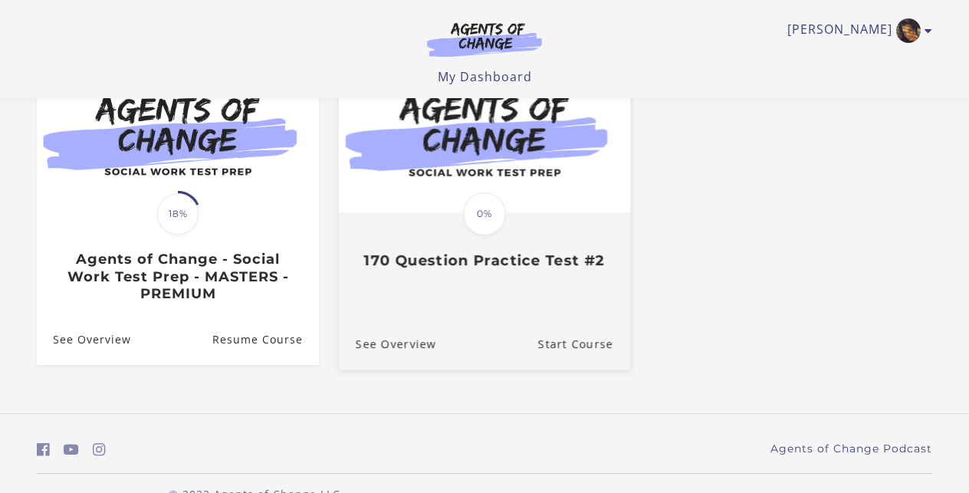
click at [464, 276] on link "Translation missing: en.liquid.partials.dashboard_course_card.progress_descript…" at bounding box center [484, 168] width 291 height 227
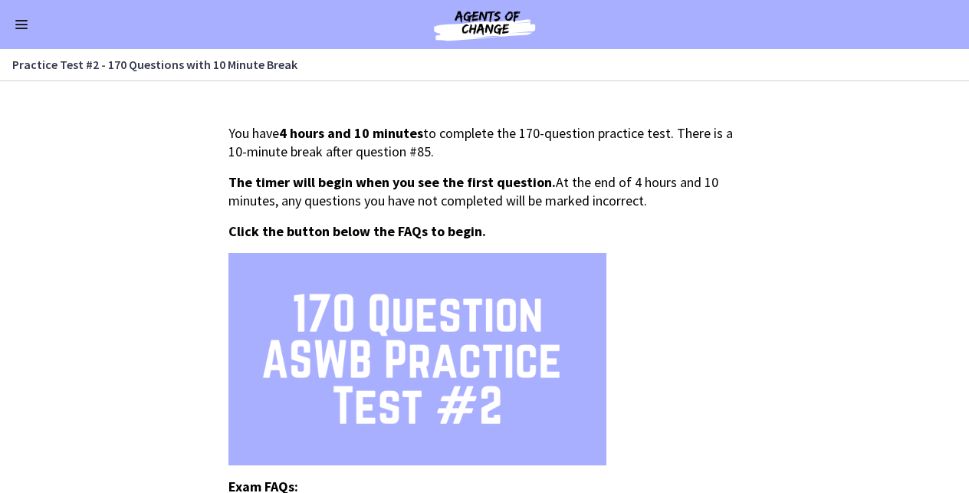
click at [24, 25] on button "Enable menu" at bounding box center [21, 24] width 18 height 18
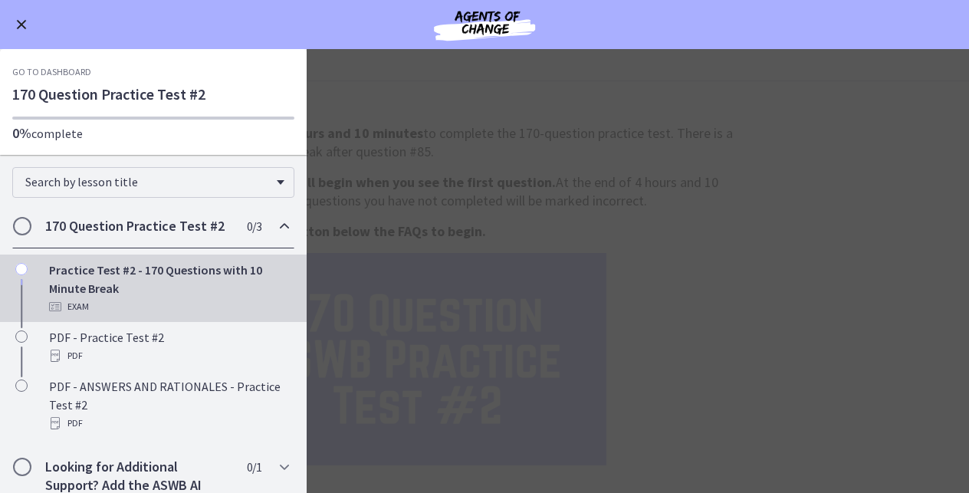
click at [72, 71] on link "Go to Dashboard" at bounding box center [51, 72] width 79 height 12
